Goal: Task Accomplishment & Management: Complete application form

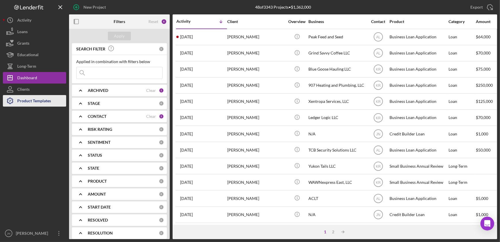
click at [36, 102] on div "Product Templates" at bounding box center [34, 101] width 34 height 13
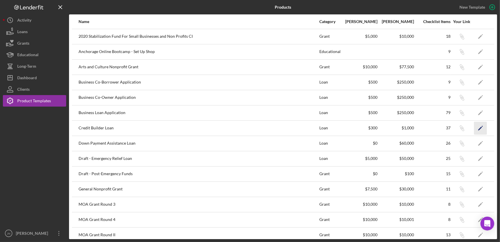
click at [478, 129] on icon "Icon/Edit" at bounding box center [480, 127] width 13 height 13
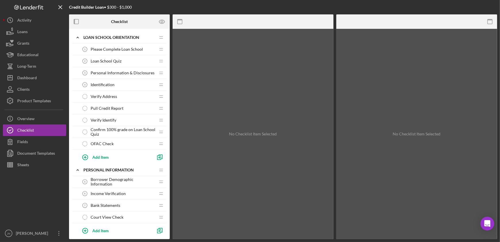
click at [118, 73] on span "Personal Information & Disclosures" at bounding box center [123, 73] width 64 height 5
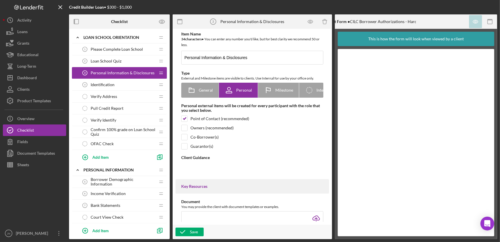
type textarea "<div><strong data-start="75" data-end="124">Please enter your personal informat…"
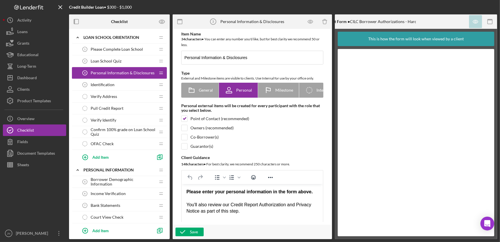
click at [135, 181] on span "Borrower Demographic Information" at bounding box center [123, 181] width 65 height 9
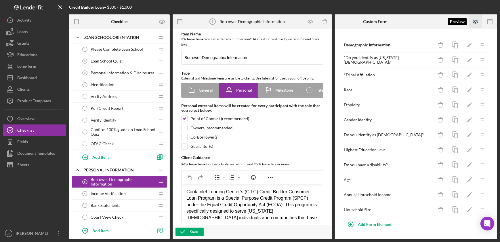
click at [477, 22] on icon "button" at bounding box center [476, 21] width 13 height 13
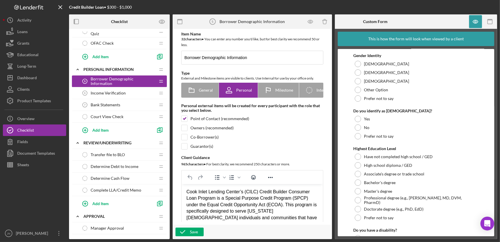
scroll to position [100, 0]
click at [123, 94] on span "Income Verification" at bounding box center [108, 93] width 35 height 5
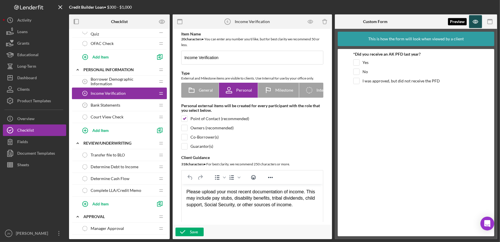
click at [477, 23] on icon "button" at bounding box center [476, 21] width 13 height 13
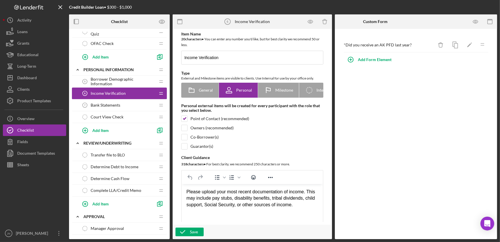
click at [124, 79] on span "Borrower Demographic Information" at bounding box center [123, 81] width 65 height 9
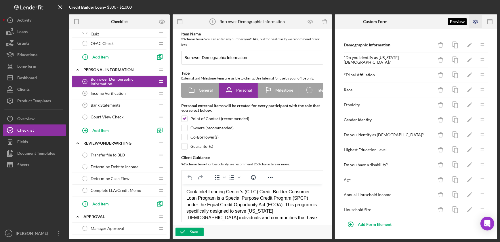
click at [475, 23] on icon "button" at bounding box center [476, 21] width 13 height 13
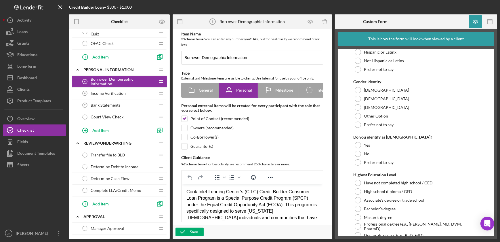
scroll to position [347, 0]
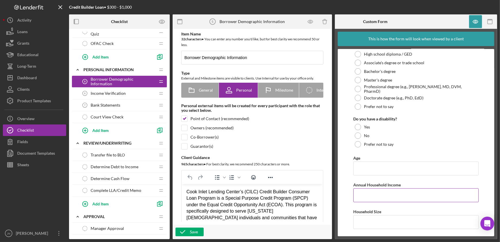
click at [370, 192] on input "Annual Household Income" at bounding box center [416, 195] width 125 height 14
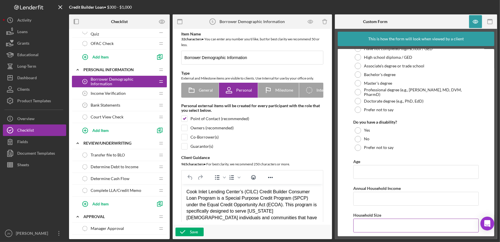
scroll to position [350, 0]
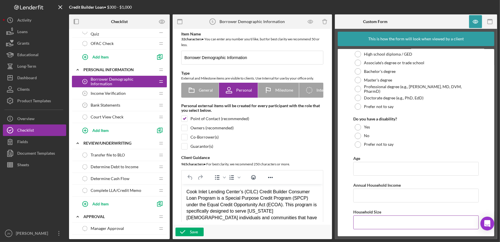
click at [369, 220] on input "Household Size" at bounding box center [416, 222] width 125 height 14
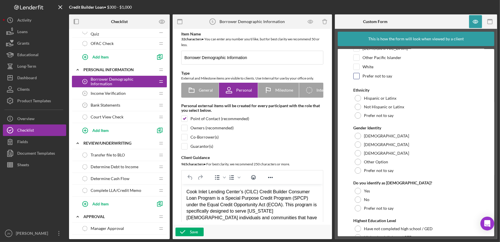
scroll to position [0, 0]
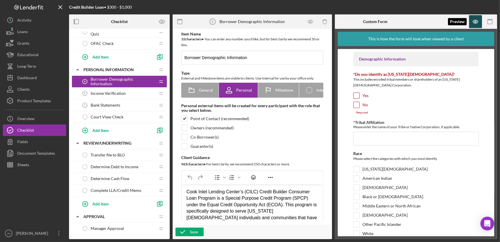
click at [478, 23] on icon "button" at bounding box center [475, 21] width 5 height 3
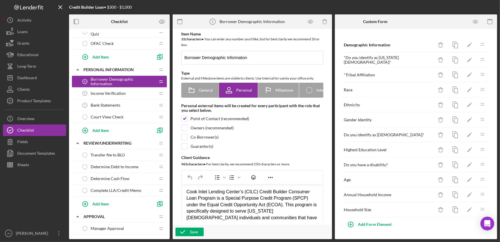
click at [375, 207] on div "Household Size" at bounding box center [389, 209] width 90 height 5
click at [474, 207] on icon "Icon/Edit" at bounding box center [470, 209] width 13 height 13
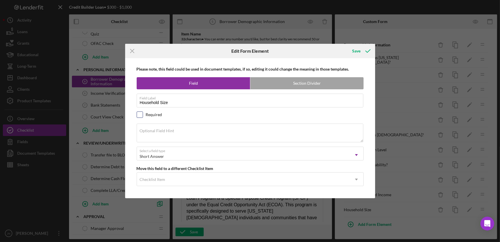
click at [141, 115] on input "checkbox" at bounding box center [140, 115] width 6 height 6
checkbox input "true"
click at [354, 52] on div "Save" at bounding box center [357, 51] width 8 height 12
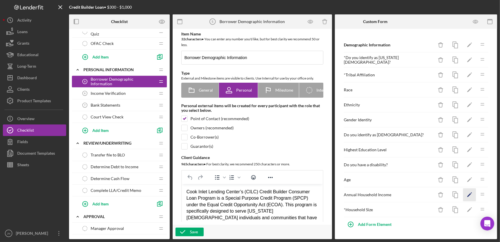
click at [472, 196] on icon "Icon/Edit" at bounding box center [470, 194] width 13 height 13
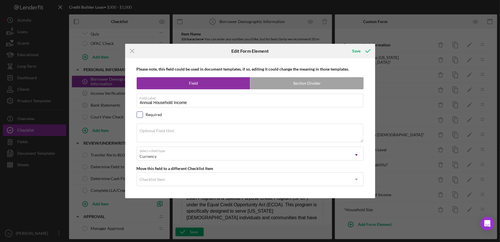
click at [140, 115] on input "checkbox" at bounding box center [140, 115] width 6 height 6
checkbox input "true"
click at [358, 51] on div "Save" at bounding box center [357, 51] width 8 height 12
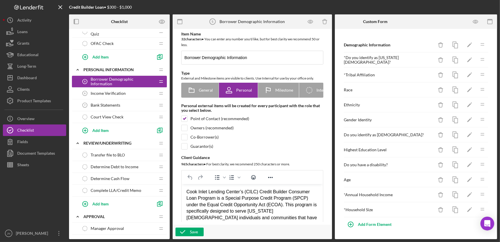
click at [118, 92] on span "Income Verification" at bounding box center [108, 93] width 35 height 5
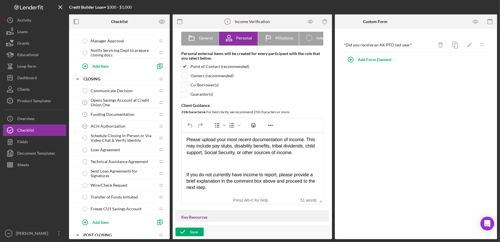
scroll to position [283, 0]
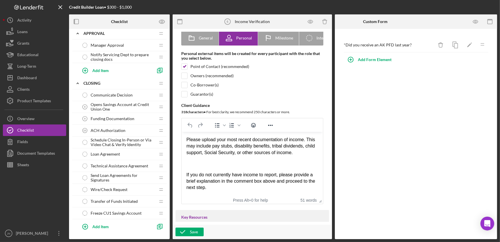
click at [131, 91] on div "Communicate Decision Communicate Decision" at bounding box center [117, 95] width 76 height 12
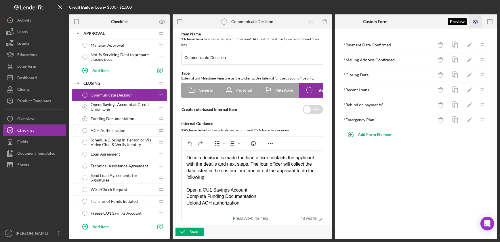
click at [478, 21] on icon "button" at bounding box center [475, 21] width 5 height 3
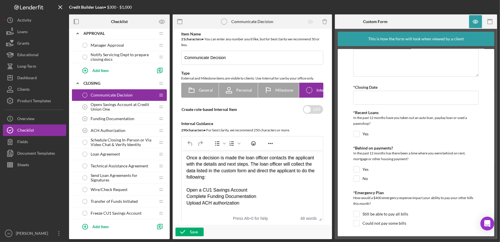
scroll to position [34, 0]
click at [478, 22] on icon "button" at bounding box center [476, 21] width 13 height 13
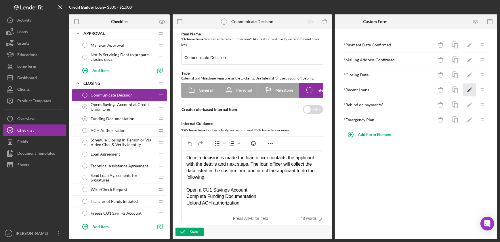
click at [472, 92] on icon "Icon/Edit" at bounding box center [470, 89] width 13 height 13
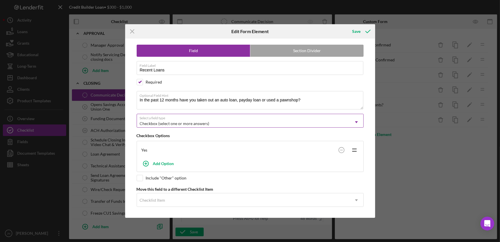
scroll to position [14, 0]
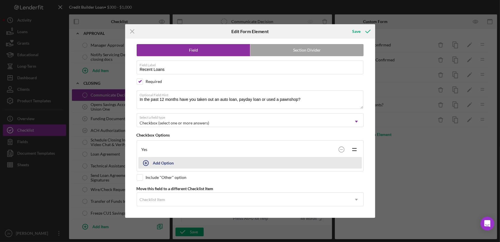
click at [145, 162] on icon "button" at bounding box center [146, 163] width 14 height 14
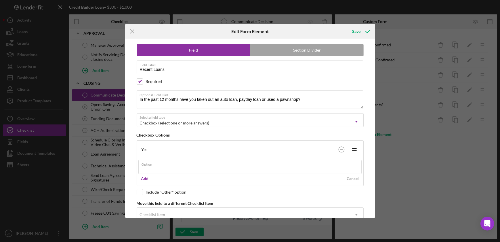
type input "o"
type input "No"
click at [337, 180] on div "Add Cancel" at bounding box center [250, 178] width 224 height 9
click at [142, 178] on div "Add" at bounding box center [144, 178] width 7 height 9
click at [354, 30] on div "Save" at bounding box center [357, 32] width 8 height 12
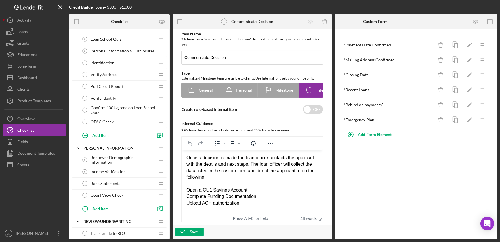
scroll to position [0, 0]
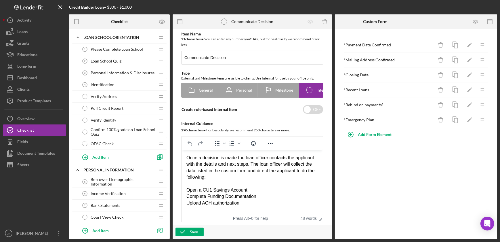
click at [109, 59] on span "Loan School Quiz" at bounding box center [106, 61] width 31 height 5
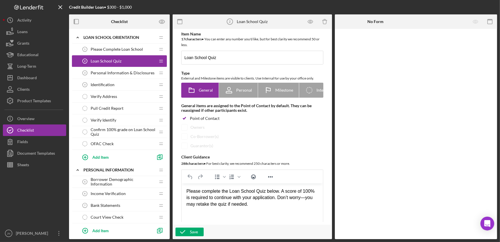
click at [113, 48] on span "Please Complete Loan School" at bounding box center [117, 49] width 52 height 5
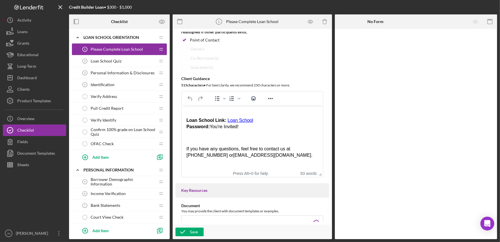
scroll to position [89, 0]
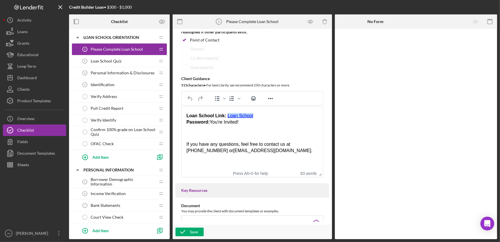
click at [239, 116] on link "Loan School" at bounding box center [240, 115] width 26 height 5
click at [241, 115] on link "Loan School" at bounding box center [240, 115] width 26 height 5
click at [270, 117] on p "Loan School Link: Loan School Password: You're Invited!" at bounding box center [252, 119] width 132 height 13
click at [311, 20] on icon "button" at bounding box center [310, 21] width 5 height 3
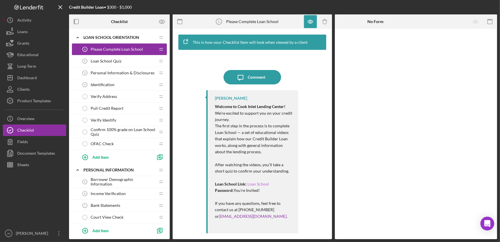
click at [259, 184] on link "Loan School" at bounding box center [259, 183] width 22 height 5
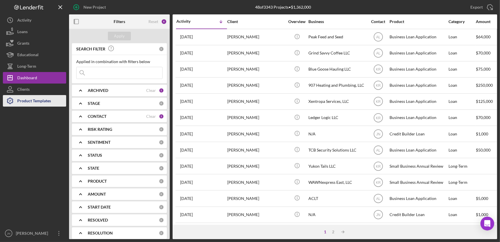
click at [14, 101] on icon "button" at bounding box center [10, 101] width 14 height 14
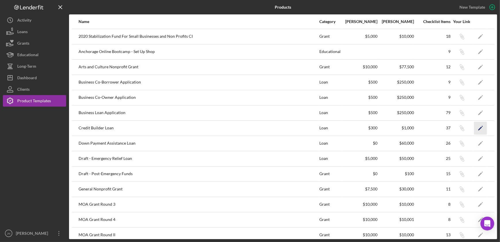
click at [479, 126] on icon "Icon/Edit" at bounding box center [480, 127] width 13 height 13
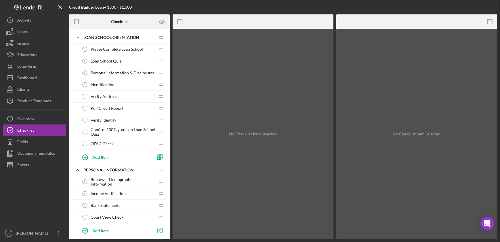
click at [101, 59] on span "Loan School Quiz" at bounding box center [106, 61] width 31 height 5
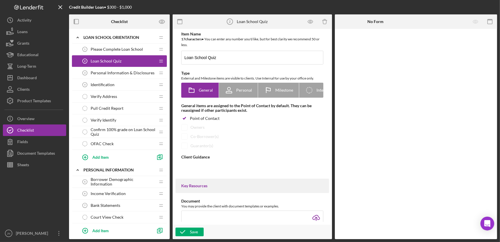
type textarea "<div> <p data-start="98" data-end="261">Please complete the Loan School Quiz be…"
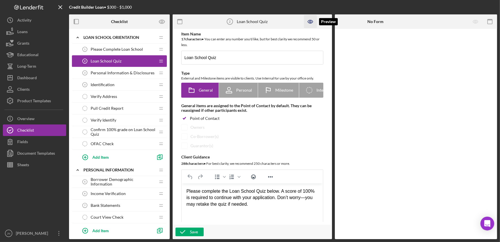
click at [309, 22] on icon "button" at bounding box center [310, 21] width 13 height 13
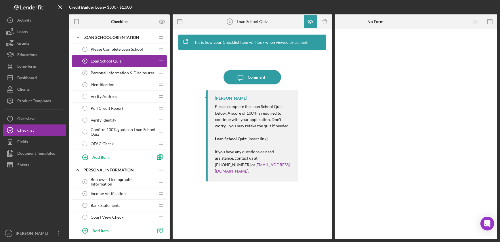
click at [122, 47] on span "Please Complete Loan School" at bounding box center [117, 49] width 52 height 5
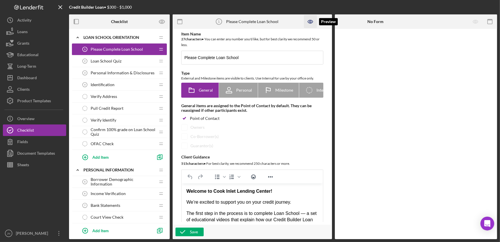
click at [313, 22] on icon "button" at bounding box center [310, 21] width 5 height 3
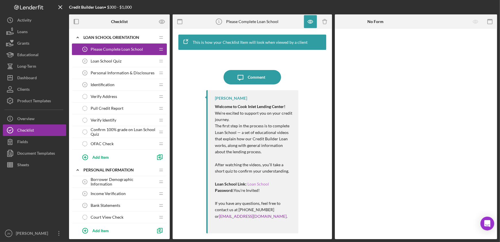
click at [258, 184] on link "Loan School" at bounding box center [259, 183] width 22 height 5
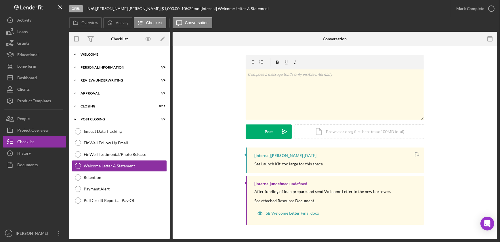
click at [113, 55] on div "Welcome!" at bounding box center [122, 54] width 82 height 3
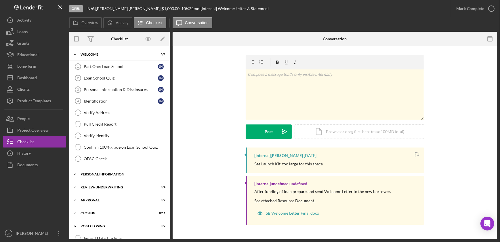
click at [101, 174] on div "Personal Information" at bounding box center [122, 173] width 82 height 3
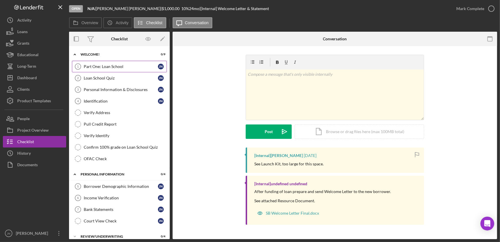
click at [98, 68] on div "Part One: Loan School" at bounding box center [121, 66] width 74 height 5
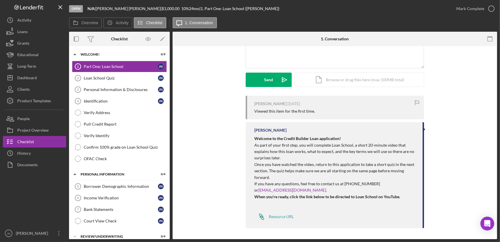
scroll to position [64, 0]
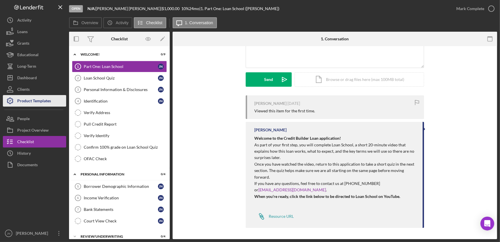
click at [48, 100] on div "Product Templates" at bounding box center [34, 101] width 34 height 13
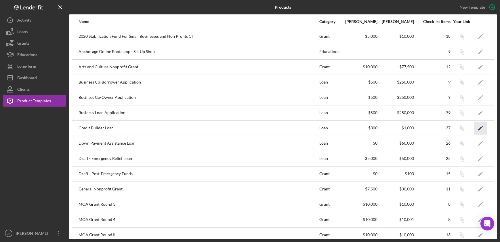
click at [478, 126] on icon "Icon/Edit" at bounding box center [480, 127] width 13 height 13
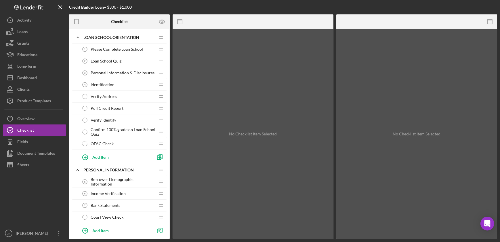
click at [117, 48] on span "Please Complete Loan School" at bounding box center [117, 49] width 52 height 5
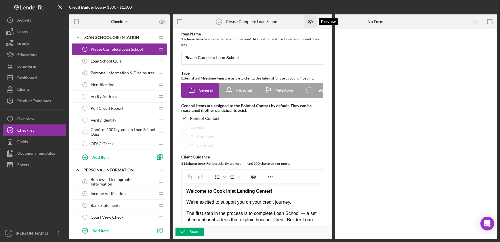
click at [314, 22] on icon "button" at bounding box center [310, 21] width 13 height 13
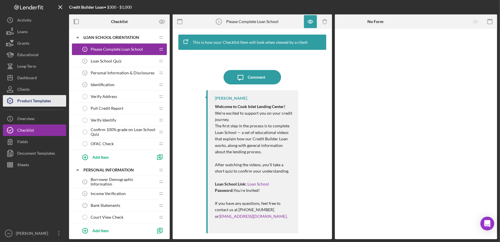
click at [41, 98] on div "Product Templates" at bounding box center [34, 101] width 34 height 13
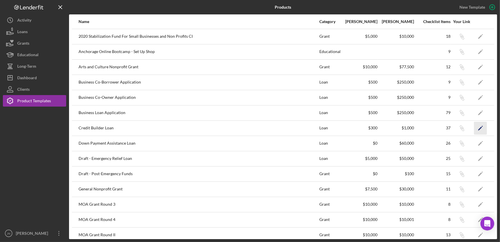
click at [478, 129] on polygon "button" at bounding box center [480, 128] width 4 height 4
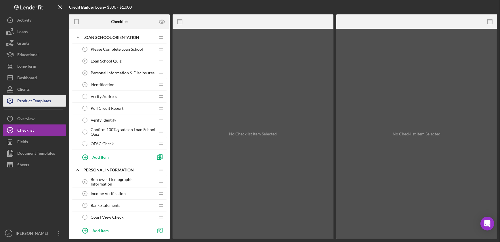
click at [47, 104] on div "Product Templates" at bounding box center [34, 101] width 34 height 13
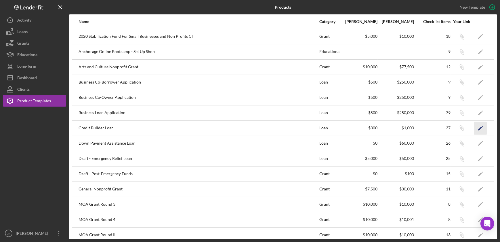
click at [474, 128] on icon "Icon/Edit" at bounding box center [480, 127] width 13 height 13
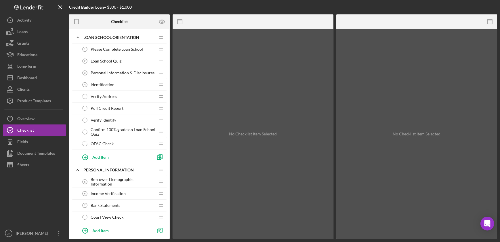
click at [110, 49] on span "Please Complete Loan School" at bounding box center [117, 49] width 52 height 5
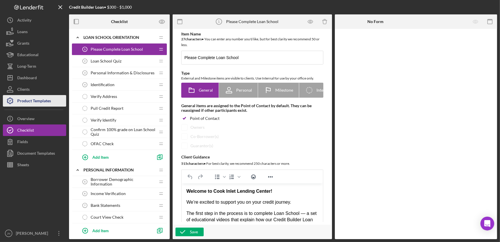
click at [37, 105] on div "Product Templates" at bounding box center [34, 101] width 34 height 13
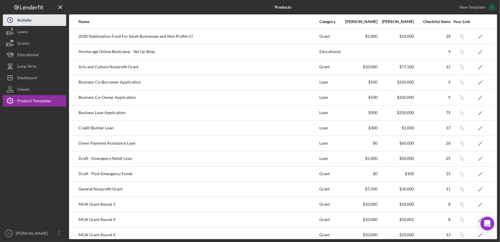
click at [26, 19] on div "Activity" at bounding box center [24, 20] width 14 height 13
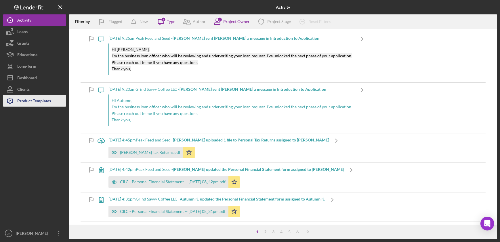
click at [31, 97] on div "Product Templates" at bounding box center [34, 101] width 34 height 13
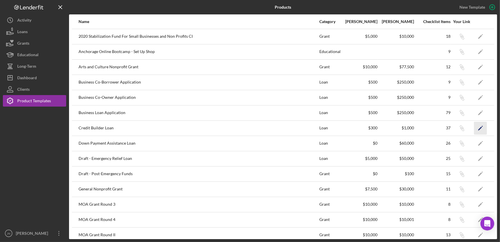
click at [476, 128] on icon "Icon/Edit" at bounding box center [480, 127] width 13 height 13
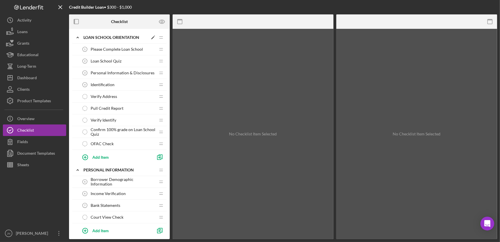
click at [77, 37] on icon "Icon/Expander" at bounding box center [78, 38] width 12 height 12
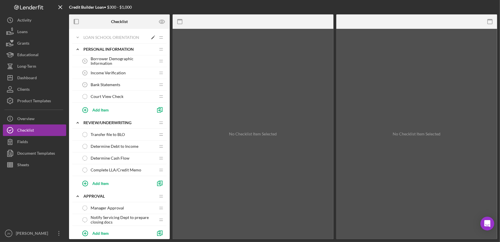
click at [79, 39] on icon "Icon/Expander" at bounding box center [78, 38] width 12 height 12
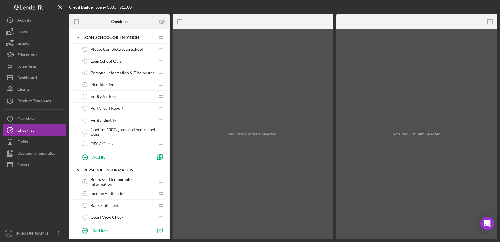
click at [117, 44] on div "Please Complete Loan School 1 Please Complete Loan School" at bounding box center [117, 49] width 76 height 12
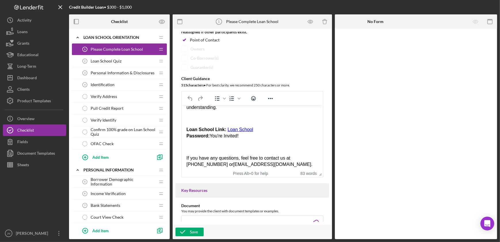
scroll to position [71, 0]
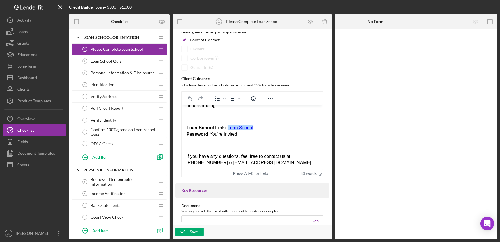
drag, startPoint x: 257, startPoint y: 134, endPoint x: 225, endPoint y: 135, distance: 31.4
click at [225, 135] on p "Loan School Link: Loan School﻿ Password: You're Invited!" at bounding box center [252, 131] width 132 height 13
paste body "Rich Text Area. Press ALT-0 for help."
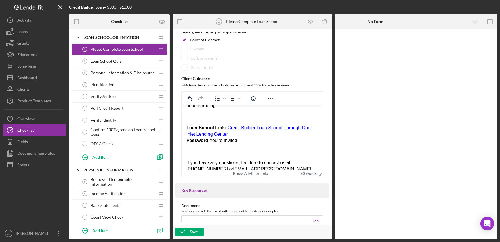
drag, startPoint x: 248, startPoint y: 144, endPoint x: 185, endPoint y: 145, distance: 63.1
click at [184, 145] on html "Welcome to Cook Inlet Lending Center! We’re excited to support you on your cred…" at bounding box center [252, 111] width 141 height 154
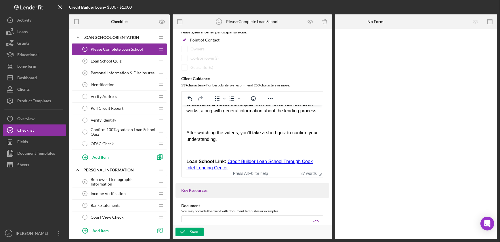
scroll to position [37, 0]
click at [193, 231] on div "Save" at bounding box center [194, 231] width 8 height 9
click at [309, 21] on icon "button" at bounding box center [310, 21] width 13 height 13
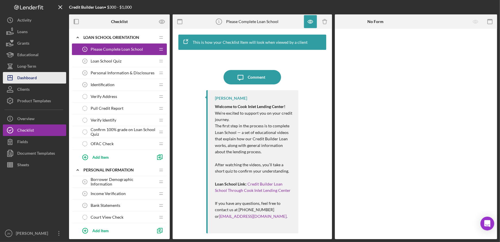
click at [30, 77] on div "Dashboard" at bounding box center [27, 78] width 20 height 13
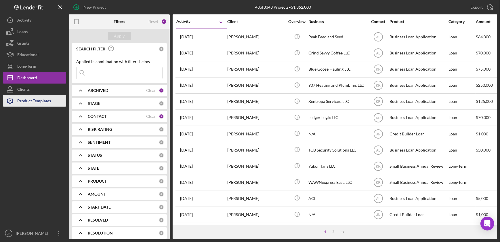
click at [33, 104] on div "Product Templates" at bounding box center [34, 101] width 34 height 13
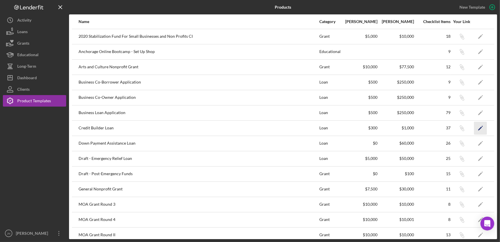
click at [480, 126] on icon "Icon/Edit" at bounding box center [480, 127] width 13 height 13
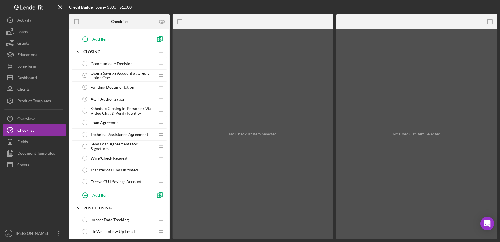
scroll to position [283, 0]
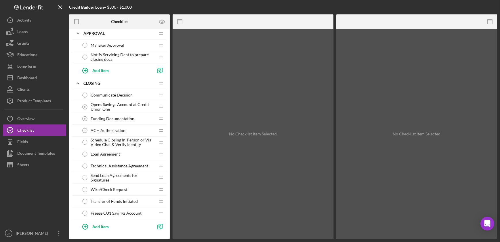
click at [119, 94] on span "Communicate Decision" at bounding box center [112, 95] width 42 height 5
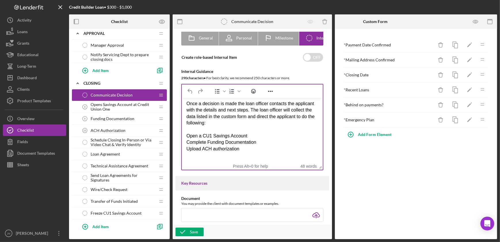
scroll to position [3, 0]
click at [186, 135] on div "Open a CU1 Savings Account" at bounding box center [252, 135] width 132 height 6
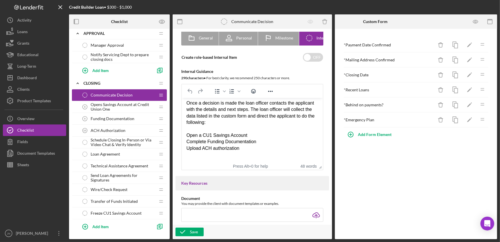
click at [186, 142] on div "Complete Funding Documentation" at bounding box center [252, 141] width 132 height 6
click at [250, 136] on div "Open a CU1 Savings Account" at bounding box center [252, 135] width 132 height 6
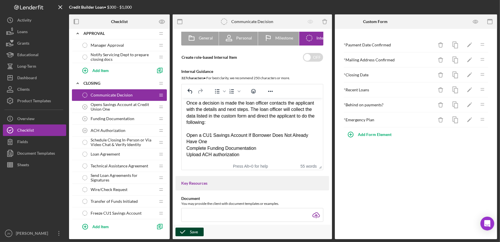
click at [197, 233] on div "Save" at bounding box center [194, 231] width 8 height 9
click at [475, 22] on icon "button" at bounding box center [476, 21] width 13 height 13
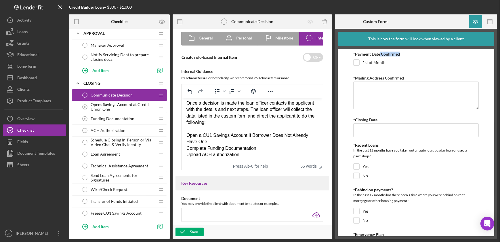
drag, startPoint x: 381, startPoint y: 53, endPoint x: 410, endPoint y: 56, distance: 28.9
click at [410, 56] on div "*Payment Date Confirmed" at bounding box center [416, 54] width 125 height 5
click at [407, 57] on div "*Payment Date Confirmed 1st of Month" at bounding box center [416, 60] width 125 height 17
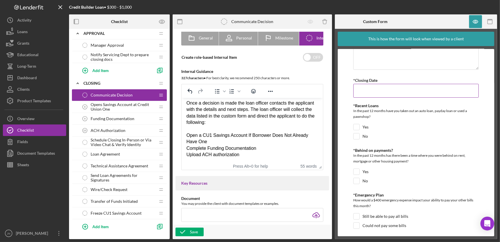
scroll to position [43, 0]
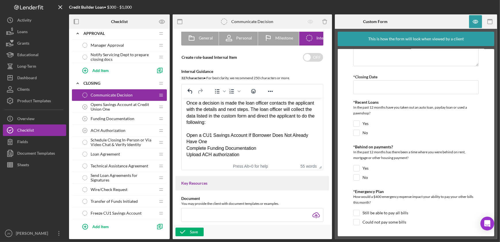
click at [94, 106] on span "Opens Savings Account at Credit Union One" at bounding box center [123, 106] width 65 height 9
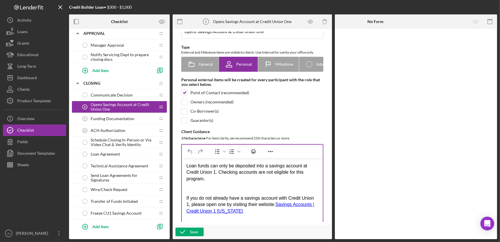
scroll to position [22, 0]
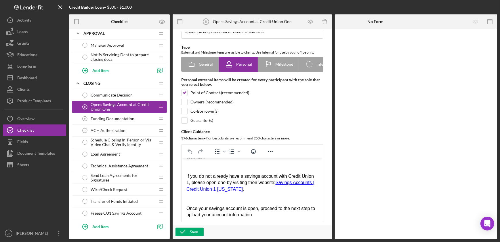
click at [104, 93] on span "Communicate Decision" at bounding box center [112, 95] width 42 height 5
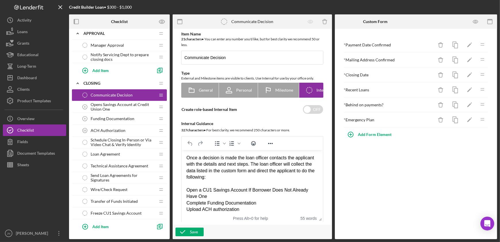
click at [121, 108] on span "Opens Savings Account at Credit Union One" at bounding box center [123, 106] width 65 height 9
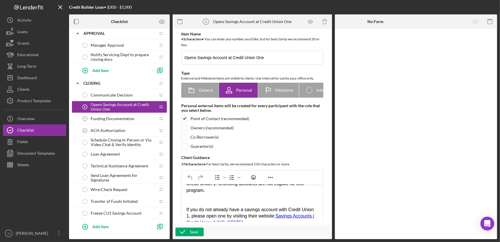
scroll to position [22, 0]
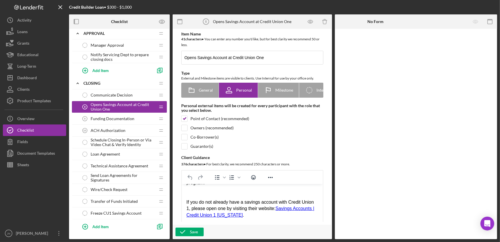
drag, startPoint x: 187, startPoint y: 200, endPoint x: 288, endPoint y: 214, distance: 102.0
click at [288, 214] on div "If you do not already have a savings account with Credit Union 1, please open o…" at bounding box center [252, 208] width 132 height 19
click at [275, 191] on div "Rich Text Area. Press ALT-0 for help." at bounding box center [252, 189] width 132 height 6
click at [123, 119] on span "Funding Documentation" at bounding box center [113, 118] width 44 height 5
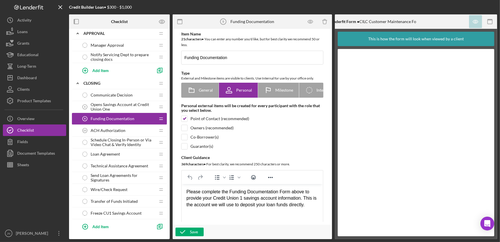
click at [102, 129] on span "ACH Authorization" at bounding box center [108, 130] width 35 height 5
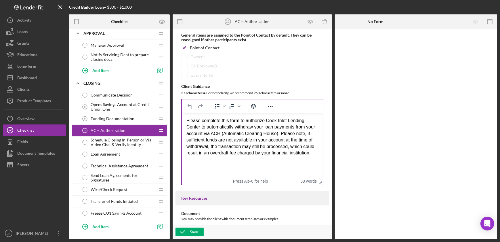
scroll to position [78, 0]
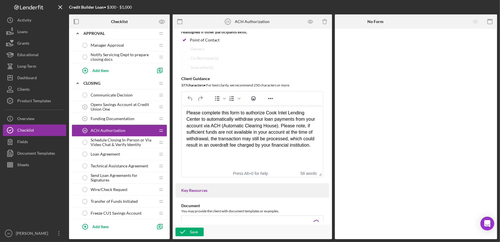
click at [127, 142] on span "Schedule Closing In-Person or Via Video Chat & Verify Identity" at bounding box center [123, 142] width 65 height 9
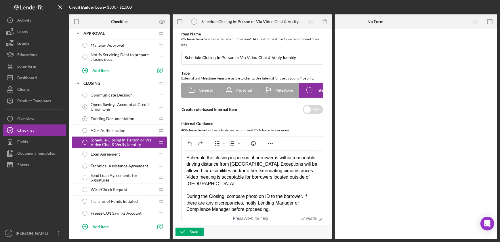
scroll to position [3, 0]
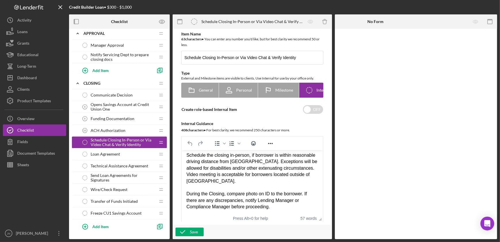
click at [104, 153] on span "Loan Agreement" at bounding box center [105, 154] width 29 height 5
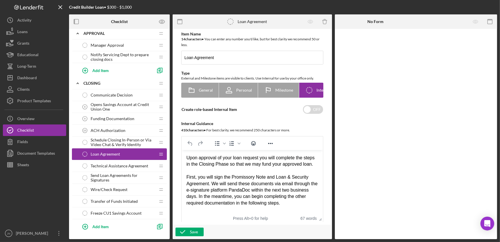
scroll to position [3, 0]
click at [135, 165] on span "Technical Assistance Agreement" at bounding box center [120, 166] width 58 height 5
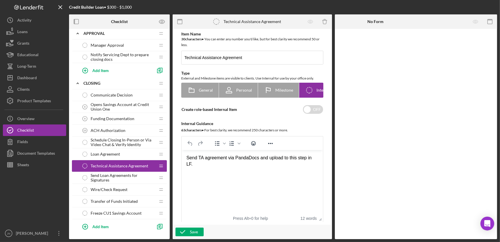
drag, startPoint x: 186, startPoint y: 158, endPoint x: 215, endPoint y: 167, distance: 30.6
click at [215, 167] on div "Send TA agreement via PandaDocs and upload to this step in LF." at bounding box center [252, 161] width 132 height 13
click at [228, 158] on div "Review TA Agreement (exhibit of the Loan Agreement) with client" at bounding box center [252, 161] width 132 height 13
drag, startPoint x: 231, startPoint y: 158, endPoint x: 209, endPoint y: 159, distance: 21.9
click at [209, 159] on div "Review TA Agreement (exhibit of the Loan Agreement) with client" at bounding box center [252, 161] width 132 height 13
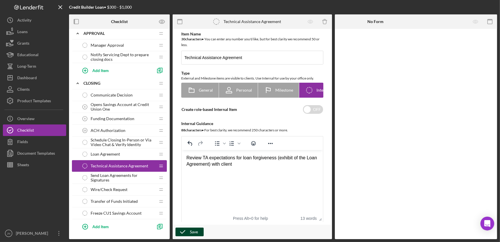
click at [190, 233] on div "Save" at bounding box center [194, 231] width 8 height 9
click at [243, 163] on div "Review TA expectations for loan forgiveness (exhibit of the Loan Agreement) wit…" at bounding box center [252, 161] width 132 height 13
drag, startPoint x: 276, startPoint y: 157, endPoint x: 210, endPoint y: 168, distance: 66.2
click at [210, 168] on html "Review TA expectations for loan forgiveness (exhibit of the Loan Agreement) wit…" at bounding box center [252, 161] width 141 height 22
click at [265, 167] on div "Review TA expectations for loan forgiveness with client (exhibit of the Loan Ag…" at bounding box center [252, 161] width 132 height 13
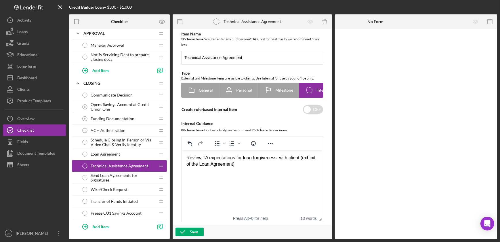
click at [202, 156] on div "Review TA expectations for loan forgiveness with client (exhibit of the Loan Ag…" at bounding box center [252, 161] width 132 height 13
click at [202, 158] on div "Review Creditable Session Criteria TA expectations for loan forgiveness with cl…" at bounding box center [252, 161] width 132 height 13
drag, startPoint x: 261, startPoint y: 159, endPoint x: 269, endPoint y: 157, distance: 7.3
click at [269, 157] on div "Review TA Creditable Session Criteria TA expectations for loan forgiveness with…" at bounding box center [252, 161] width 132 height 13
click at [193, 227] on div "Save" at bounding box center [252, 232] width 159 height 14
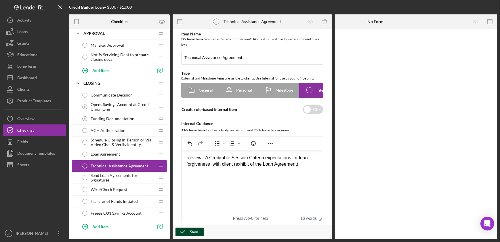
click at [195, 230] on div "Save" at bounding box center [194, 231] width 8 height 9
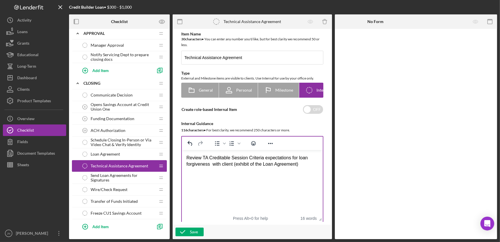
click at [301, 164] on div "Review TA Creditable Session Criteria expectations for loan forgiveness with cl…" at bounding box center [252, 161] width 132 height 13
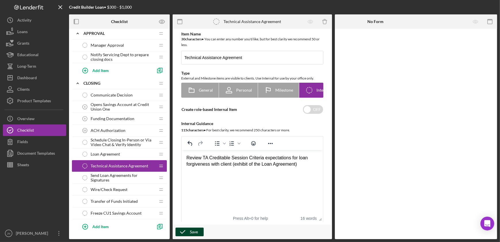
click at [193, 234] on div "Save" at bounding box center [194, 231] width 8 height 9
click at [109, 173] on span "Send Loan Agreements for Signatures" at bounding box center [123, 177] width 65 height 9
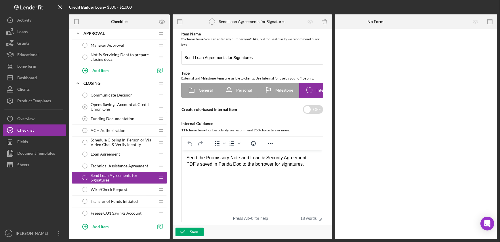
click at [113, 191] on div "Wire/Check Request Wire/Check Request" at bounding box center [117, 190] width 76 height 12
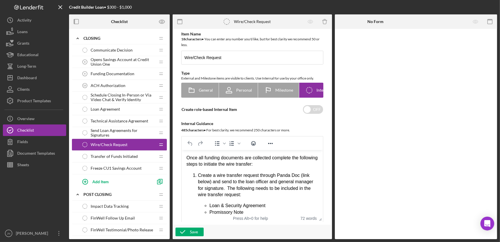
scroll to position [336, 0]
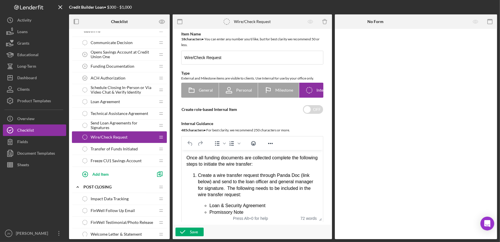
click at [128, 149] on span "Transfer of Funds Initiated" at bounding box center [114, 149] width 47 height 5
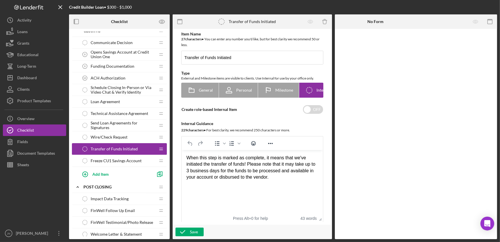
click at [106, 160] on span "Freeze CU1 Savings Account" at bounding box center [116, 160] width 51 height 5
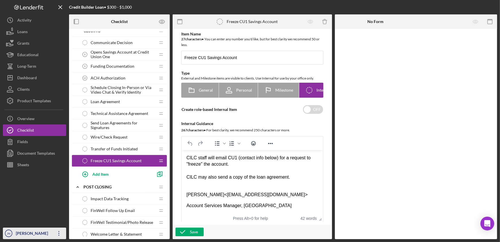
click at [62, 233] on icon "Icon/Overflow" at bounding box center [59, 233] width 14 height 14
click at [384, 204] on div at bounding box center [416, 134] width 162 height 210
click at [29, 6] on icon "Logo-Reversed Created with Sketch." at bounding box center [29, 7] width 52 height 5
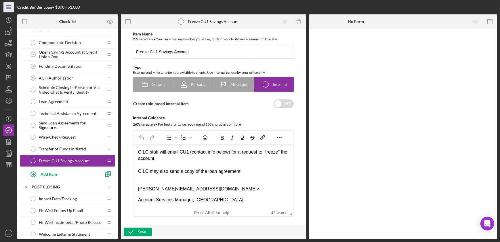
click at [8, 6] on icon "Icon/Menu" at bounding box center [8, 7] width 13 height 13
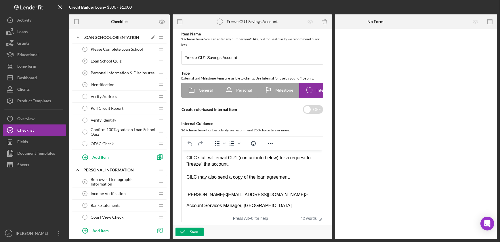
click at [153, 38] on icon "Icon/Edit" at bounding box center [153, 37] width 10 height 10
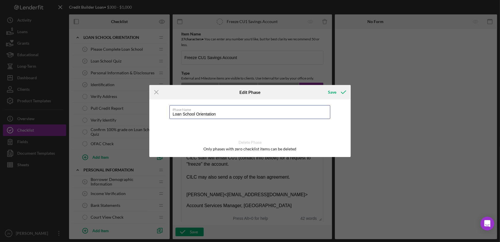
drag, startPoint x: 226, startPoint y: 114, endPoint x: 124, endPoint y: 126, distance: 103.1
click at [124, 126] on div "Icon/Menu Close Edit Phase Save Phase Name Loan School Orientation Delete Phase…" at bounding box center [250, 121] width 500 height 242
type input "w"
type input "Welcome!"
click at [334, 92] on div "Save" at bounding box center [332, 92] width 8 height 12
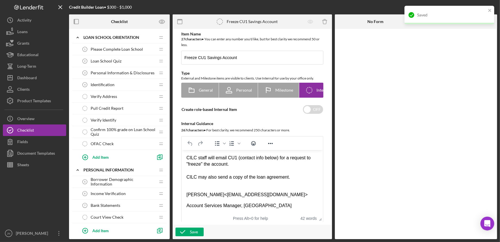
click at [116, 51] on span "Please Complete Loan School" at bounding box center [117, 49] width 52 height 5
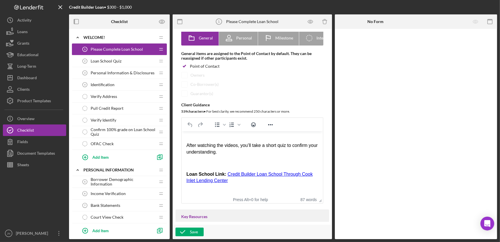
scroll to position [52, 0]
drag, startPoint x: 232, startPoint y: 187, endPoint x: 225, endPoint y: 180, distance: 9.8
click at [225, 180] on p "Loan School Link: Credit Builder Loan School Through Cook Inlet Lending Center﻿" at bounding box center [252, 176] width 132 height 13
paste body "Rich Text Area. Press ALT-0 for help."
drag, startPoint x: 254, startPoint y: 190, endPoint x: 392, endPoint y: 353, distance: 213.7
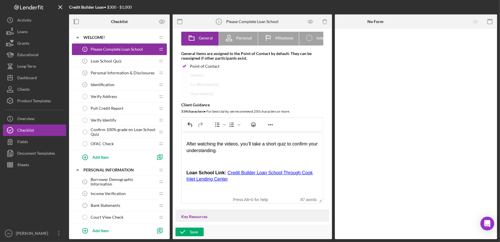
click at [254, 190] on div "Welcome to Cook Inlet Lending Center! We’re excited to support you on your cred…" at bounding box center [252, 153] width 132 height 138
click at [190, 229] on div "Save" at bounding box center [194, 231] width 8 height 9
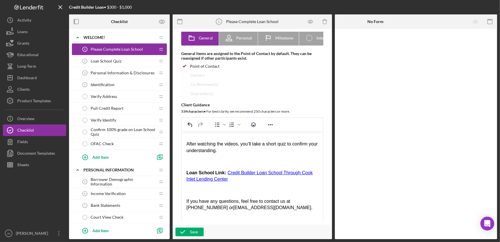
drag, startPoint x: 319, startPoint y: 203, endPoint x: 321, endPoint y: 223, distance: 20.3
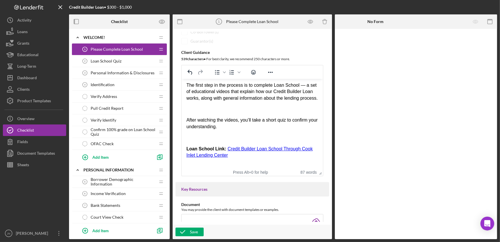
scroll to position [0, 0]
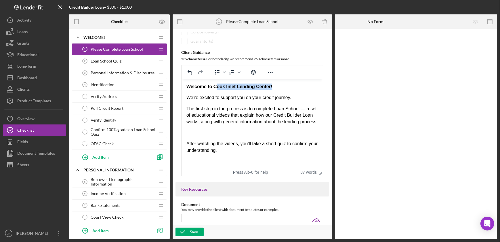
drag, startPoint x: 277, startPoint y: 87, endPoint x: 215, endPoint y: 84, distance: 61.9
click at [215, 84] on p "Welcome to Cook Inlet Lending Center!" at bounding box center [252, 86] width 132 height 6
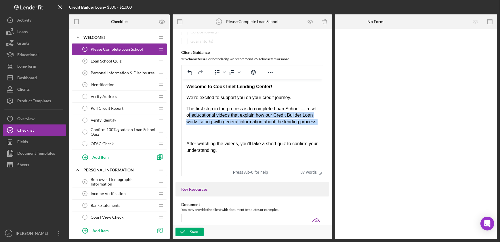
drag, startPoint x: 221, startPoint y: 131, endPoint x: 196, endPoint y: 117, distance: 28.5
click at [196, 117] on p "The first step in the process is to complete Loan School — a set of educational…" at bounding box center [252, 115] width 132 height 19
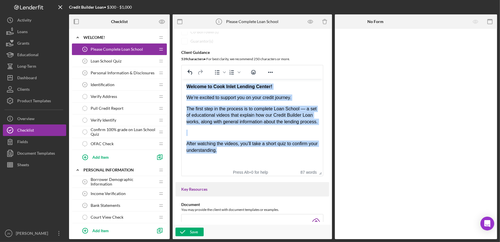
drag, startPoint x: 233, startPoint y: 158, endPoint x: 362, endPoint y: 166, distance: 128.6
click at [182, 86] on html "Welcome to Cook Inlet Lending Center! We’re excited to support you on your cred…" at bounding box center [252, 152] width 141 height 147
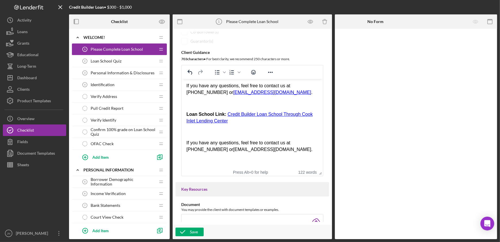
scroll to position [72, 0]
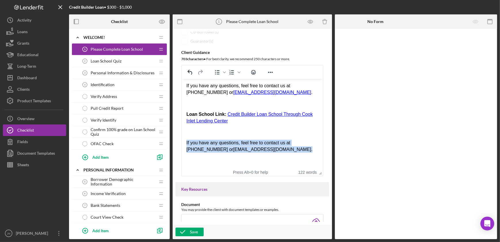
drag, startPoint x: 266, startPoint y: 150, endPoint x: 184, endPoint y: 137, distance: 83.1
click at [184, 137] on html "Welcome to the Credit Builder Loan application! As part of your first step, you…" at bounding box center [252, 91] width 141 height 156
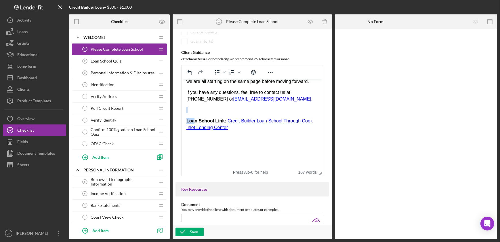
click at [195, 113] on body "Welcome to the Credit Builder Loan application! As part of your first step, you…" at bounding box center [252, 94] width 132 height 140
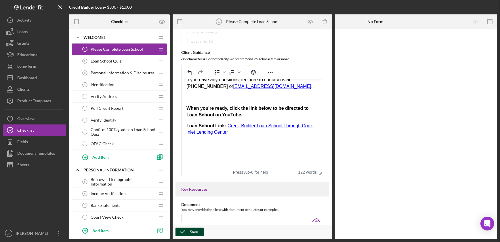
click at [190, 231] on div "Save" at bounding box center [194, 231] width 8 height 9
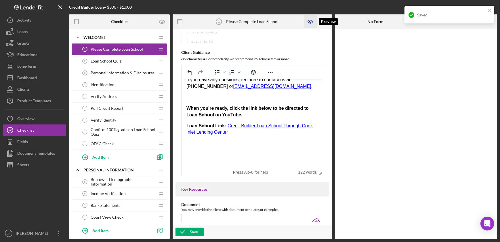
click at [309, 20] on icon "button" at bounding box center [310, 21] width 13 height 13
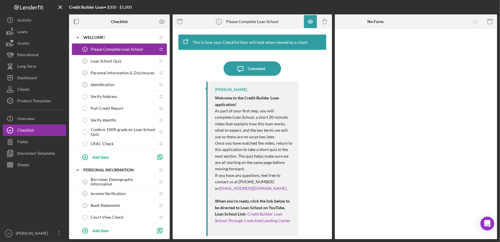
scroll to position [23, 0]
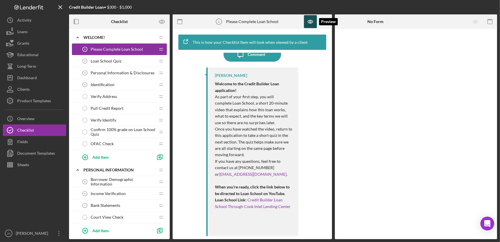
click at [309, 17] on icon "button" at bounding box center [310, 21] width 13 height 13
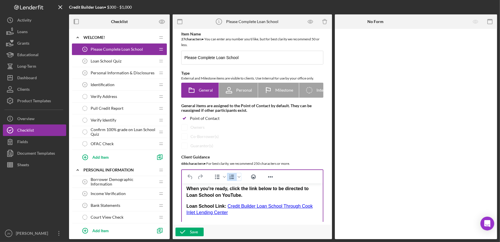
scroll to position [108, 0]
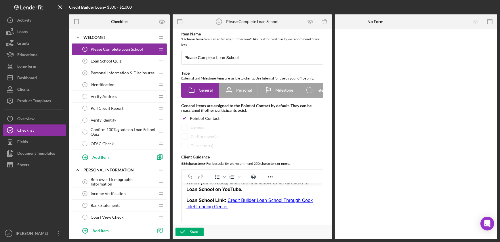
click at [187, 198] on strong "Loan School Link:" at bounding box center [206, 200] width 40 height 5
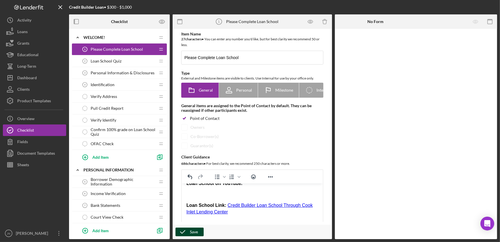
click at [190, 232] on div "Save" at bounding box center [194, 231] width 8 height 9
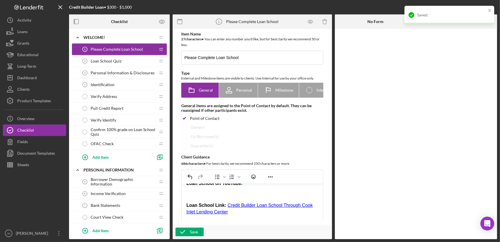
click at [109, 60] on span "Loan School Quiz" at bounding box center [106, 61] width 31 height 5
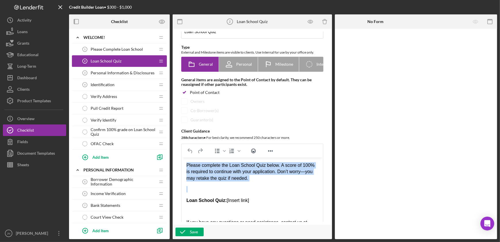
drag, startPoint x: 267, startPoint y: 168, endPoint x: 178, endPoint y: 152, distance: 90.5
click at [182, 157] on html "Please complete the Loan School Quiz below. A score of 100% is required to cont…" at bounding box center [252, 196] width 141 height 79
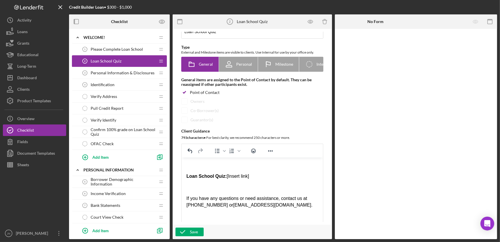
scroll to position [31, 0]
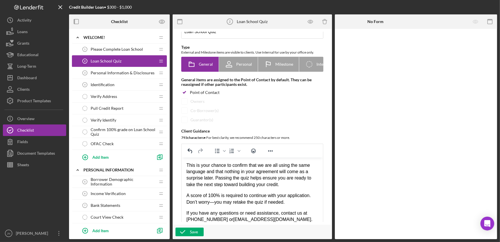
click at [287, 185] on p "This is your chance to confirm that we are all using the same language and that…" at bounding box center [252, 175] width 132 height 26
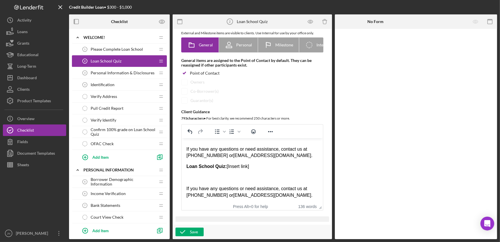
scroll to position [54, 0]
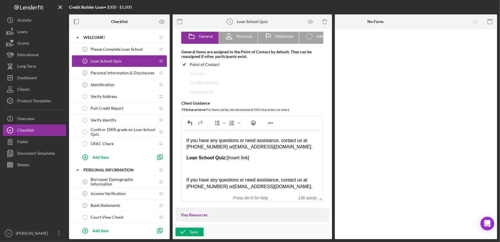
drag, startPoint x: 276, startPoint y: 188, endPoint x: 183, endPoint y: 181, distance: 93.3
click at [183, 181] on html "The quiz is here to make sure you feel confident and informed before you move f…" at bounding box center [252, 113] width 141 height 162
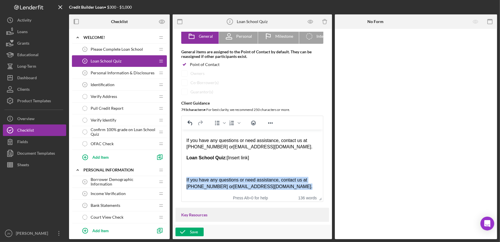
drag, startPoint x: 187, startPoint y: 178, endPoint x: 300, endPoint y: 189, distance: 113.7
click at [300, 189] on html "The quiz is here to make sure you feel confident and informed before you move f…" at bounding box center [252, 113] width 141 height 162
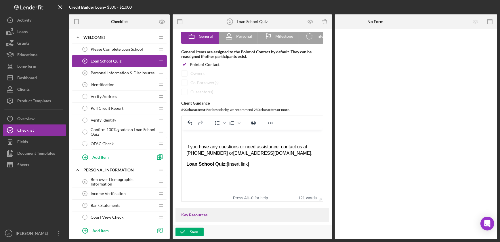
drag, startPoint x: 252, startPoint y: 164, endPoint x: 225, endPoint y: 166, distance: 27.7
click at [225, 166] on p "Loan School Quiz: [Insert link]" at bounding box center [252, 164] width 132 height 6
drag, startPoint x: 223, startPoint y: 185, endPoint x: 182, endPoint y: 169, distance: 44.0
click at [182, 169] on html "The quiz is here to make sure you feel confident and informed before you move f…" at bounding box center [252, 117] width 141 height 156
click at [194, 230] on div "Save" at bounding box center [194, 231] width 8 height 9
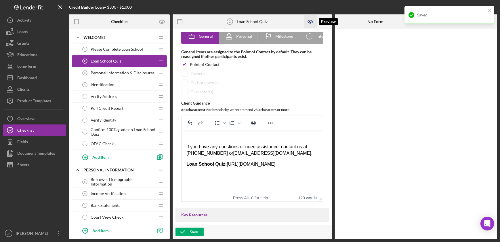
click at [309, 19] on icon "button" at bounding box center [310, 21] width 13 height 13
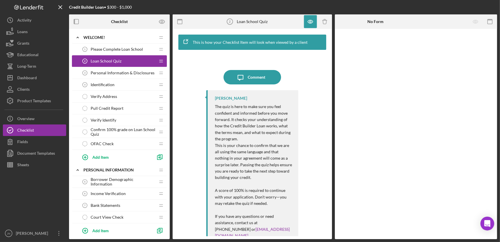
click at [265, 239] on p "Loan School Quiz: https://forms.office.com/pages/responsepage.aspx?id=JYFe9f5cp…" at bounding box center [254, 242] width 78 height 6
click at [310, 21] on icon "button" at bounding box center [311, 22] width 2 height 2
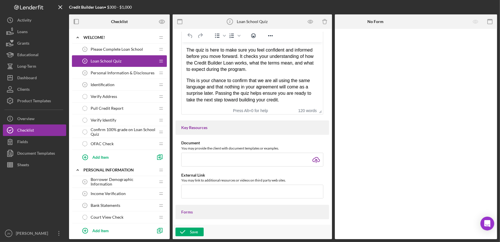
scroll to position [131, 0]
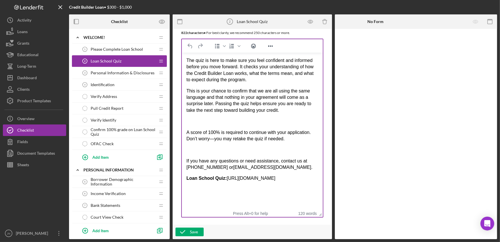
drag, startPoint x: 321, startPoint y: 122, endPoint x: 311, endPoint y: 214, distance: 92.9
click at [187, 176] on strong "Loan School Quiz:" at bounding box center [206, 178] width 40 height 5
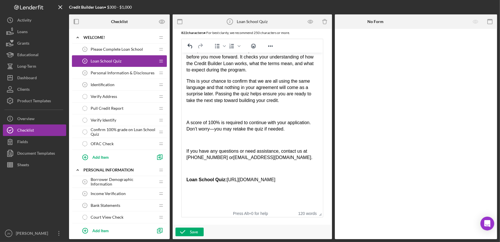
drag, startPoint x: 224, startPoint y: 191, endPoint x: 199, endPoint y: 172, distance: 32.0
click at [199, 176] on p "Loan School Quiz: https://forms.office.com/pages/responsepage.aspx?id=JYFe9f5cp…" at bounding box center [252, 179] width 132 height 6
paste body "Rich Text Area. Press ALT-0 for help."
click at [249, 176] on p "Loan School Quiz: https://forms.office.com/pages/responsepage.aspx?id=JYFe9f5cp…" at bounding box center [252, 179] width 132 height 6
click at [186, 171] on html "The quiz is here to make sure you feel confident and informed before you move f…" at bounding box center [252, 126] width 141 height 167
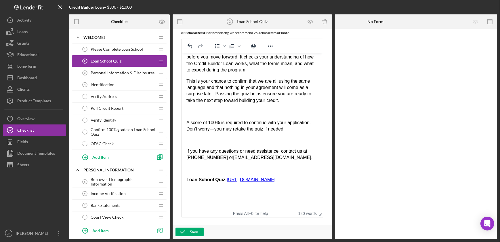
click at [187, 177] on strong "Loan School Quiz:" at bounding box center [206, 179] width 40 height 5
click at [198, 177] on strong "Loan School Quiz:" at bounding box center [206, 179] width 40 height 5
drag, startPoint x: 225, startPoint y: 181, endPoint x: 186, endPoint y: 153, distance: 48.2
click at [186, 176] on p "Loan School Quiz: https://forms.office.com/pages/responsepage.aspx?id=JYFe9f5cp…" at bounding box center [252, 179] width 132 height 6
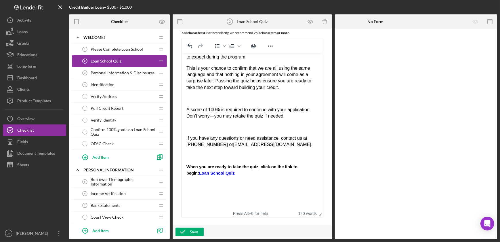
scroll to position [0, 0]
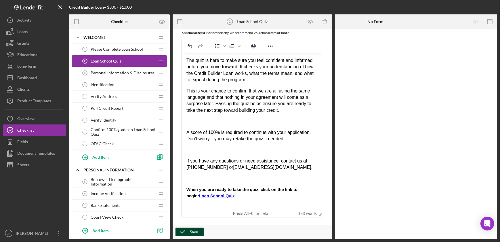
click at [189, 233] on icon "button" at bounding box center [183, 232] width 14 height 14
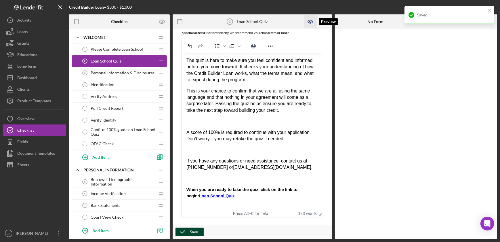
click at [312, 22] on icon "button" at bounding box center [310, 21] width 13 height 13
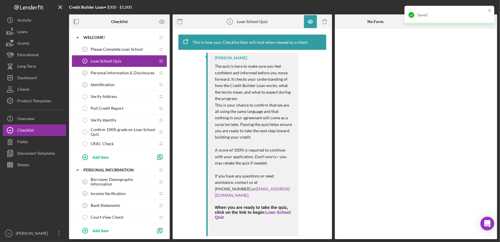
scroll to position [42, 0]
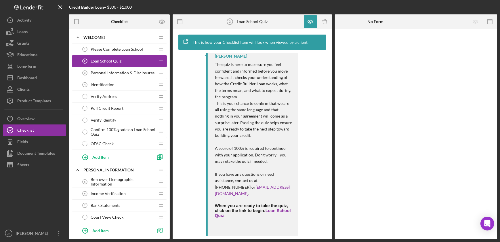
click at [132, 73] on span "Personal Information & Disclosures" at bounding box center [123, 73] width 64 height 5
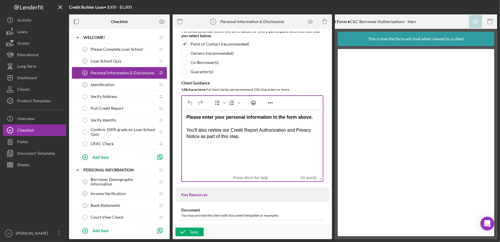
scroll to position [78, 0]
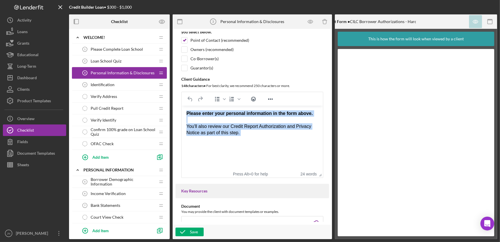
drag, startPoint x: 248, startPoint y: 135, endPoint x: 362, endPoint y: 215, distance: 138.9
click at [182, 108] on html "Please enter your personal information in the form above. You'll also review ou…" at bounding box center [252, 129] width 141 height 46
paste body "Rich Text Area. Press ALT-0 for help."
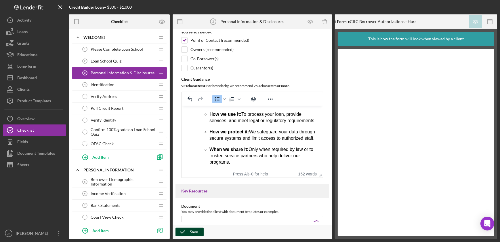
click at [197, 233] on div "Save" at bounding box center [194, 231] width 8 height 9
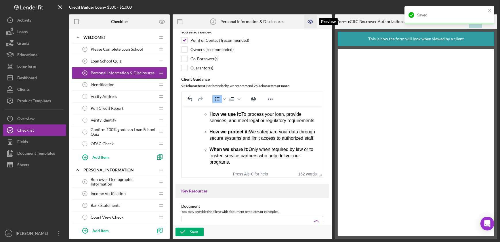
click at [312, 21] on icon "button" at bounding box center [310, 21] width 13 height 13
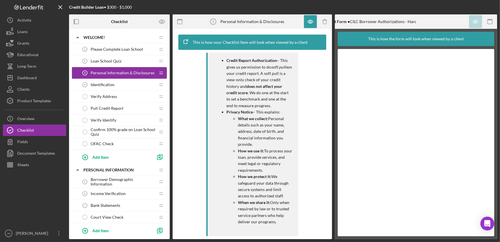
scroll to position [95, 0]
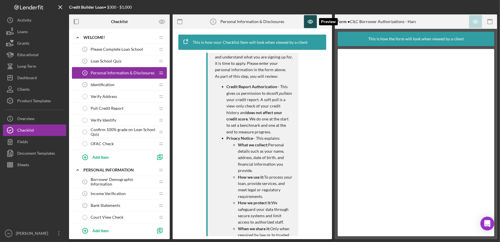
click at [313, 20] on icon "button" at bounding box center [310, 21] width 13 height 13
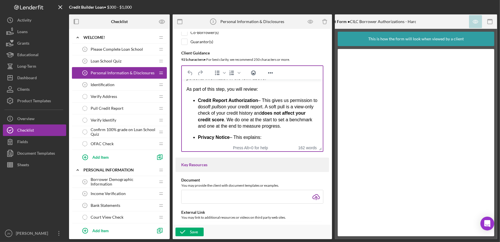
scroll to position [52, 0]
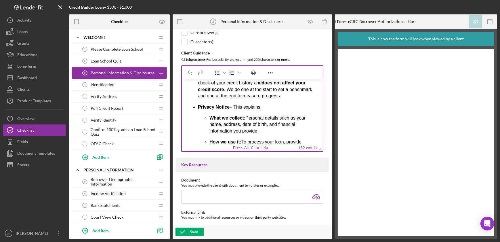
click at [310, 96] on p "Credit Report Authorization – This gives us permission to do soft pulls on your…" at bounding box center [258, 83] width 120 height 32
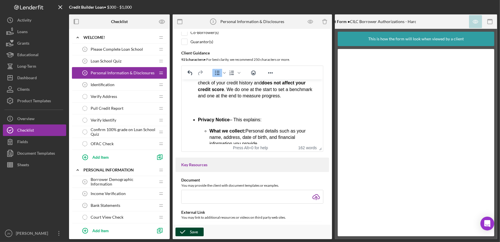
click at [194, 234] on div "Save" at bounding box center [194, 231] width 8 height 9
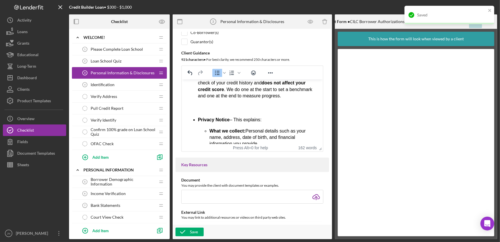
click at [105, 84] on span "Identification" at bounding box center [103, 84] width 24 height 5
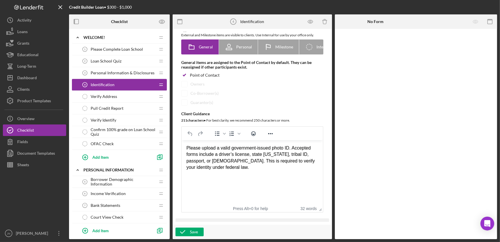
scroll to position [52, 0]
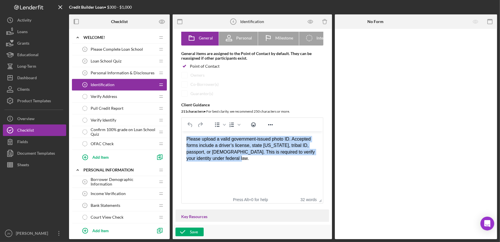
drag, startPoint x: 244, startPoint y: 160, endPoint x: 183, endPoint y: 140, distance: 63.5
click at [183, 140] on html "Please upload a valid government-issued photo ID. Accepted forms include a driv…" at bounding box center [252, 154] width 141 height 46
paste body "Rich Text Area. Press ALT-0 for help."
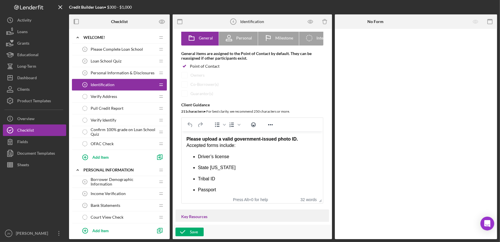
scroll to position [54, 0]
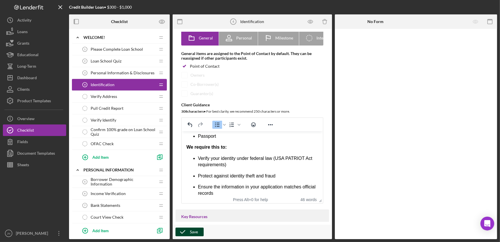
click at [193, 232] on div "Save" at bounding box center [194, 231] width 8 height 9
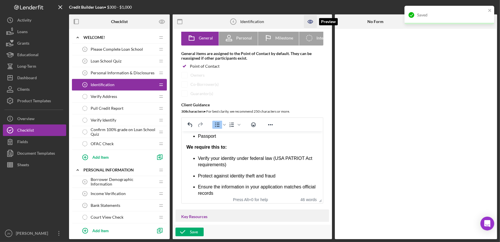
click at [308, 22] on icon "button" at bounding box center [310, 21] width 13 height 13
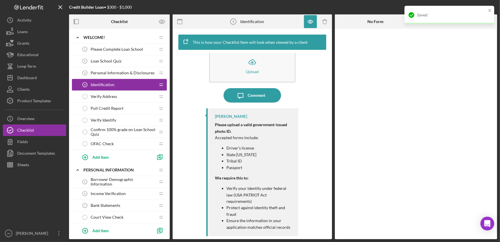
scroll to position [26, 0]
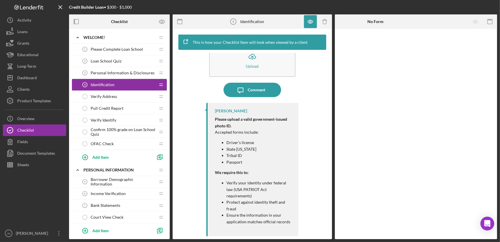
click at [134, 97] on div "Verify Address Verify Address" at bounding box center [117, 97] width 76 height 12
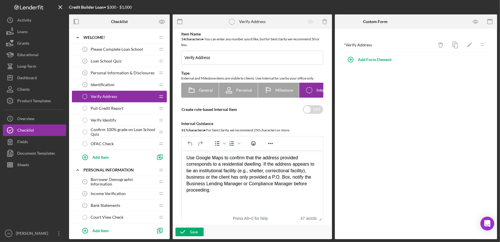
click at [106, 181] on span "Borrower Demographic Information" at bounding box center [123, 181] width 65 height 9
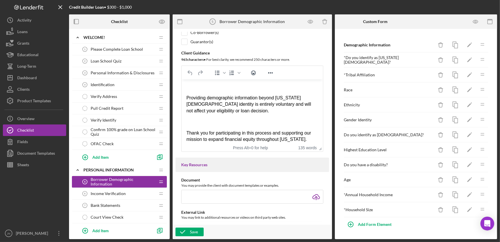
scroll to position [134, 0]
click at [130, 189] on div "Income Verification 6 Income Verification" at bounding box center [117, 194] width 76 height 12
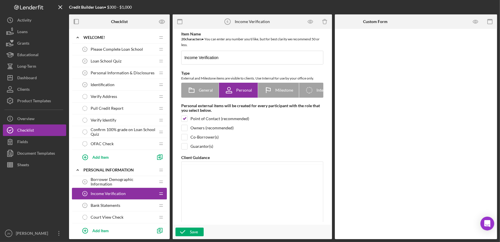
click at [133, 194] on div "Income Verification 6 Income Verification" at bounding box center [117, 194] width 76 height 12
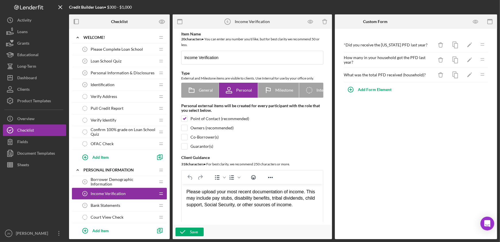
click at [109, 208] on div "Bank Statements 7 Bank Statements" at bounding box center [117, 206] width 76 height 12
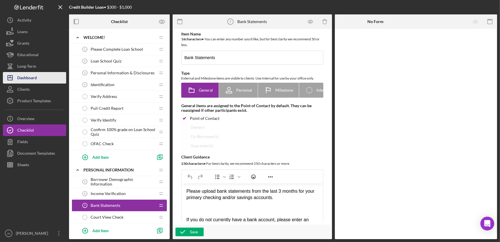
click at [33, 76] on div "Dashboard" at bounding box center [27, 78] width 20 height 13
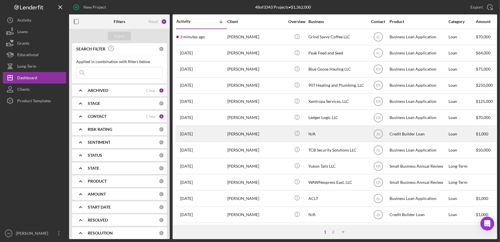
click at [260, 133] on div "[PERSON_NAME]" at bounding box center [256, 133] width 58 height 15
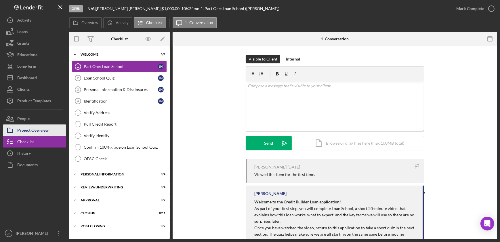
click at [38, 128] on div "Project Overview" at bounding box center [32, 130] width 31 height 13
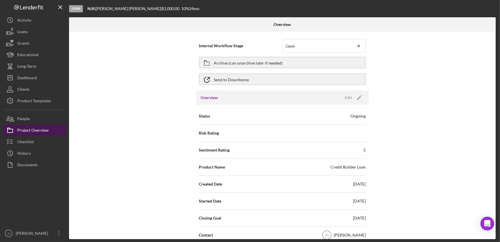
click at [38, 129] on div "Project Overview" at bounding box center [32, 130] width 31 height 13
click at [99, 112] on div "Internal Workflow Stage Open Icon/Dropdown Arrow Archive (can unarchive later i…" at bounding box center [282, 135] width 427 height 207
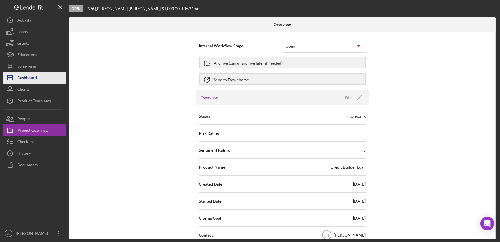
click at [34, 75] on div "Dashboard" at bounding box center [27, 78] width 20 height 13
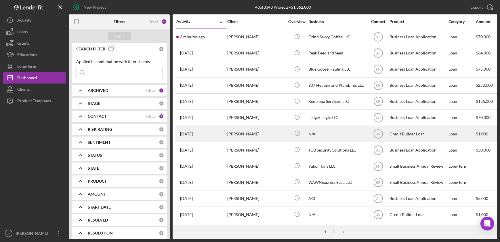
click at [288, 133] on div "Icon/Info" at bounding box center [297, 133] width 22 height 15
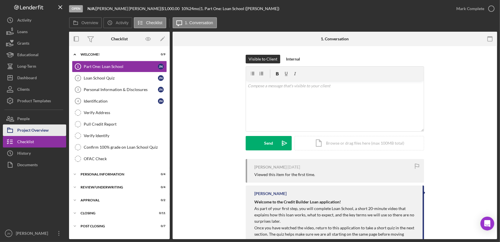
click at [50, 127] on button "Project Overview" at bounding box center [34, 130] width 63 height 12
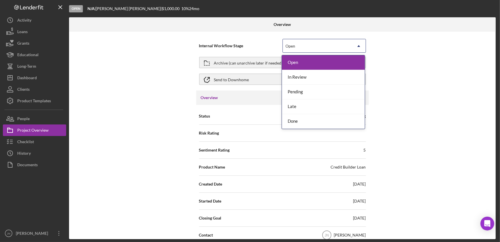
click at [360, 46] on icon "Icon/Dropdown Arrow" at bounding box center [359, 46] width 14 height 14
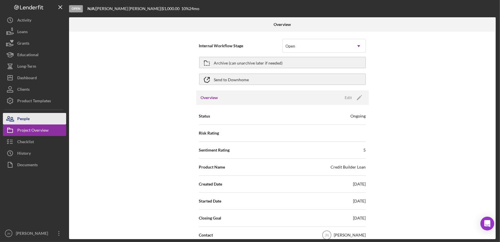
click at [29, 121] on div "People" at bounding box center [23, 119] width 12 height 13
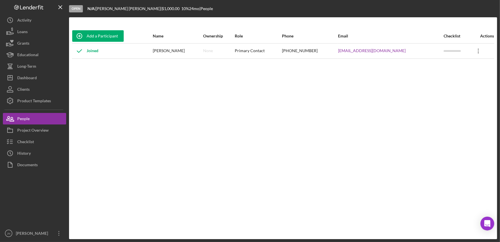
click at [475, 50] on icon "Icon/Overflow" at bounding box center [479, 51] width 14 height 14
click at [28, 152] on div "History" at bounding box center [24, 153] width 14 height 13
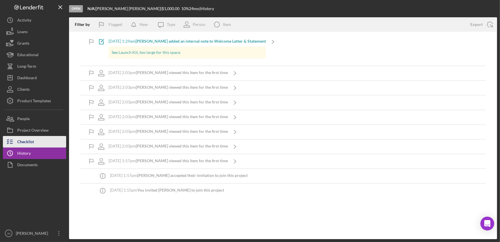
click at [30, 140] on div "Checklist" at bounding box center [25, 142] width 17 height 13
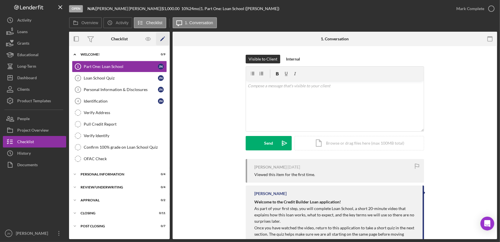
click at [161, 38] on icon "Icon/Edit" at bounding box center [162, 39] width 13 height 13
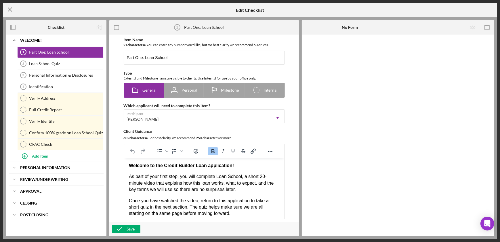
click at [9, 8] on icon "Icon/Menu Close" at bounding box center [10, 9] width 14 height 14
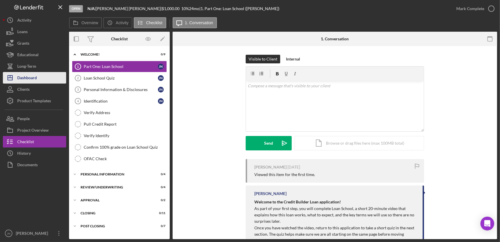
click at [36, 75] on div "Dashboard" at bounding box center [27, 78] width 20 height 13
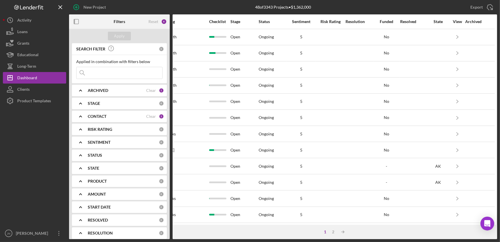
scroll to position [0, 367]
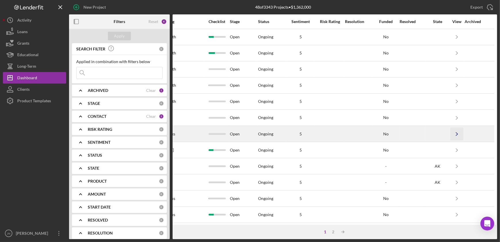
click at [455, 134] on icon "Icon/Navigate" at bounding box center [457, 133] width 13 height 13
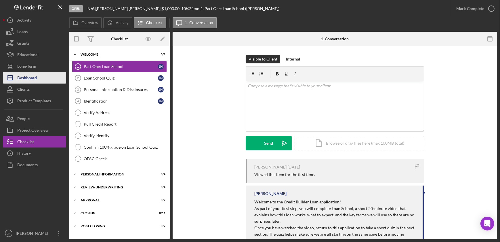
click at [38, 78] on button "Icon/Dashboard Dashboard" at bounding box center [34, 78] width 63 height 12
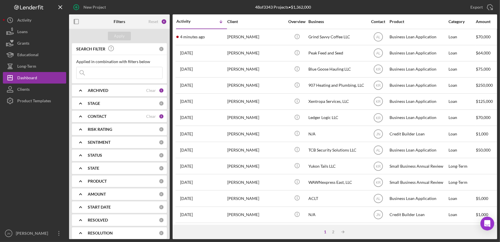
click at [259, 136] on div "[PERSON_NAME]" at bounding box center [256, 133] width 58 height 15
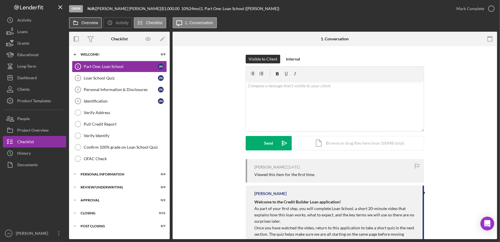
click at [94, 23] on label "Overview" at bounding box center [89, 22] width 17 height 5
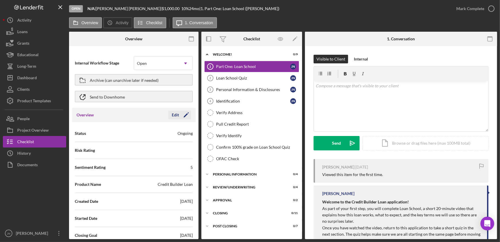
click at [187, 114] on icon "Icon/Edit" at bounding box center [186, 115] width 14 height 14
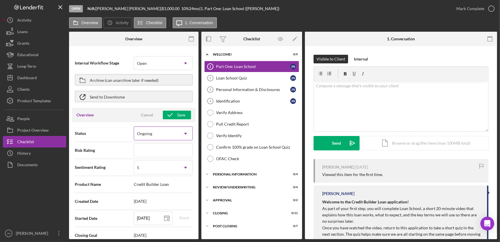
click at [184, 135] on icon "Icon/Dropdown Arrow" at bounding box center [186, 134] width 14 height 14
click at [96, 81] on div "Archive (can unarchive later if needed)" at bounding box center [124, 80] width 69 height 10
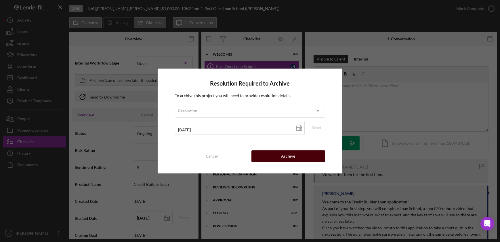
click at [277, 156] on button "Archive" at bounding box center [289, 156] width 74 height 12
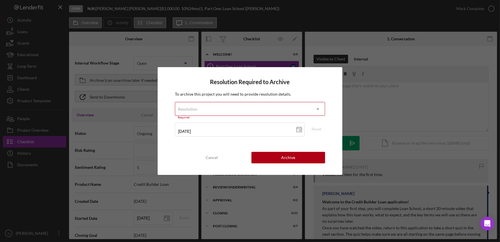
click at [241, 111] on div "Resolution" at bounding box center [243, 108] width 136 height 13
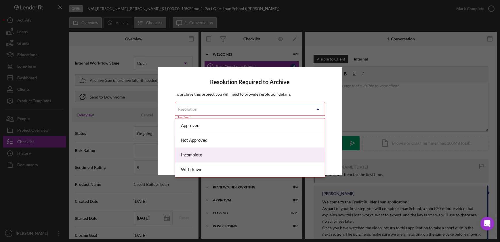
click at [227, 159] on div "Incomplete" at bounding box center [249, 155] width 149 height 15
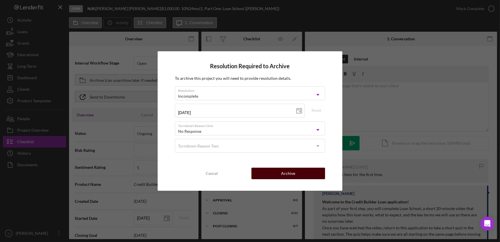
click at [284, 171] on div "Archive" at bounding box center [288, 174] width 14 height 12
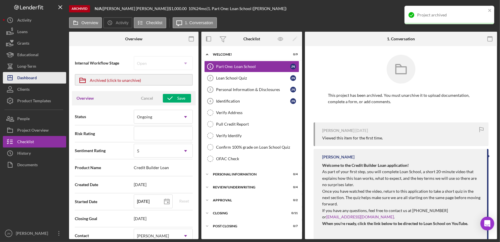
click at [35, 78] on div "Dashboard" at bounding box center [27, 78] width 20 height 13
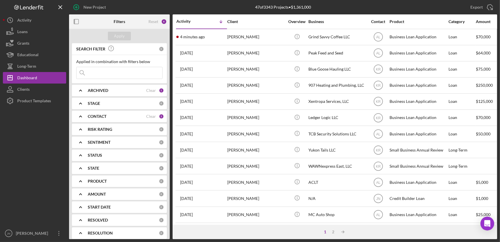
click at [76, 7] on icon "button" at bounding box center [76, 7] width 3 height 3
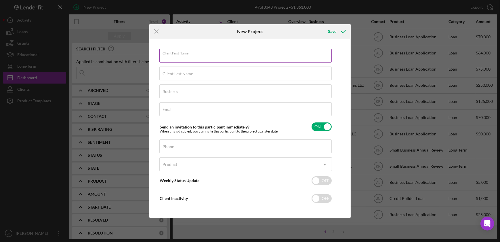
click at [206, 60] on input "Client First Name" at bounding box center [245, 56] width 172 height 14
type input "Julie"
type input "Nolen"
type input "None"
type input "[EMAIL_ADDRESS][DOMAIN_NAME]"
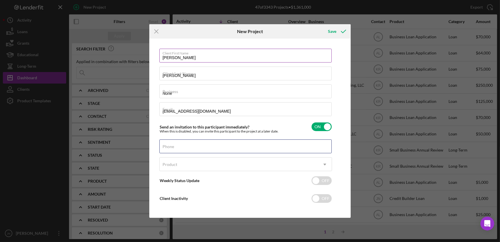
type input "(907) 982-4080"
drag, startPoint x: 186, startPoint y: 95, endPoint x: 149, endPoint y: 98, distance: 36.4
click at [149, 98] on div "Client First Name Julie Client Last Name Nolen Business None Email dawnpond@mta…" at bounding box center [250, 128] width 202 height 179
click at [341, 97] on div "Client First Name Julie Client Last Name Nolen Business None Email dawnpond@mta…" at bounding box center [250, 128] width 199 height 176
click at [250, 167] on div "Product" at bounding box center [239, 164] width 158 height 13
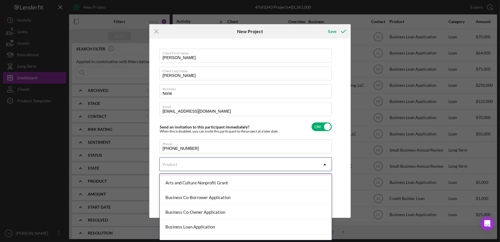
scroll to position [52, 0]
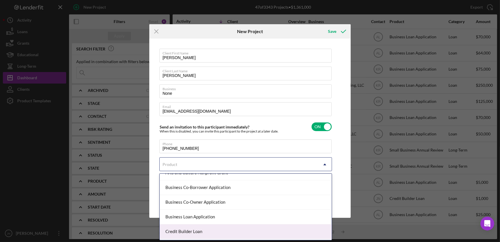
click at [232, 228] on div "Credit Builder Loan" at bounding box center [246, 231] width 172 height 15
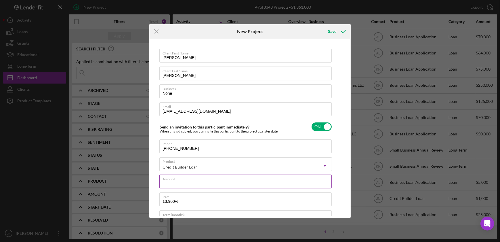
click at [225, 183] on input "Amount" at bounding box center [245, 181] width 172 height 14
type input "$1,000"
click at [219, 204] on input "13.900%" at bounding box center [245, 199] width 172 height 14
type input "1%"
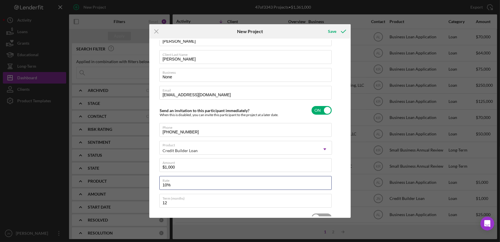
scroll to position [56, 0]
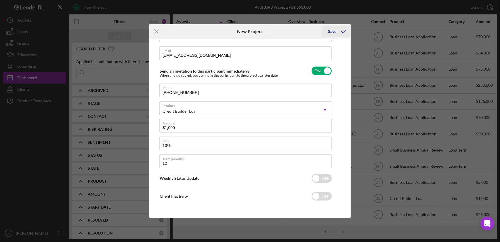
type input "10.000%"
click at [332, 29] on div "Save" at bounding box center [332, 32] width 8 height 12
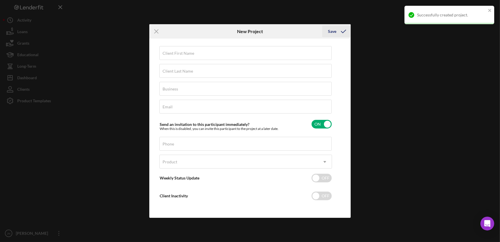
scroll to position [2, 0]
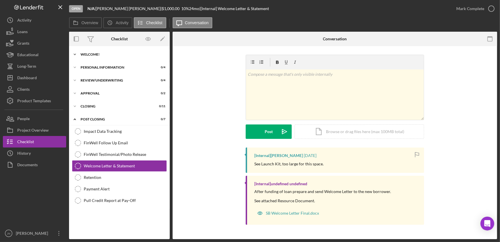
click at [111, 52] on div "Icon/Expander Welcome! 0 / 9" at bounding box center [119, 55] width 101 height 12
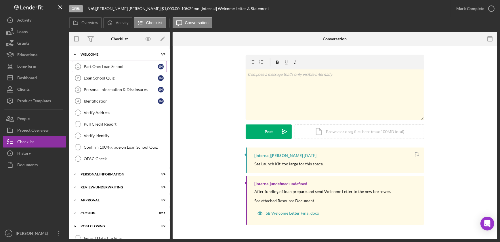
click at [109, 67] on div "Part One: Loan School" at bounding box center [121, 66] width 74 height 5
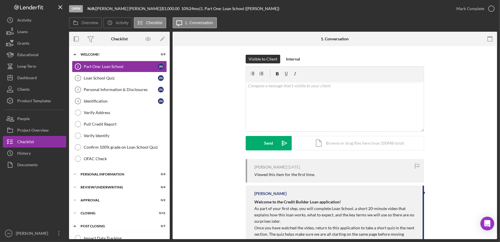
scroll to position [64, 0]
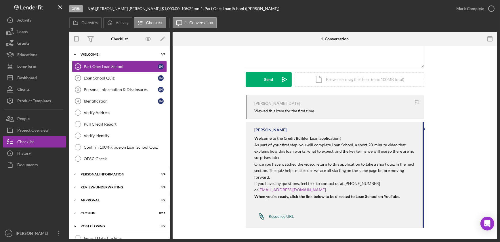
click at [282, 216] on div "Resource URL" at bounding box center [281, 216] width 25 height 5
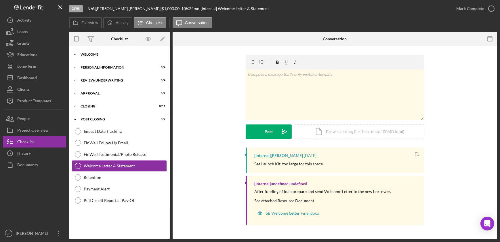
click at [102, 56] on div "Welcome!" at bounding box center [122, 54] width 82 height 3
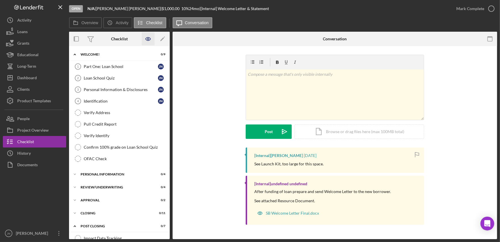
click at [146, 37] on icon "button" at bounding box center [148, 39] width 13 height 13
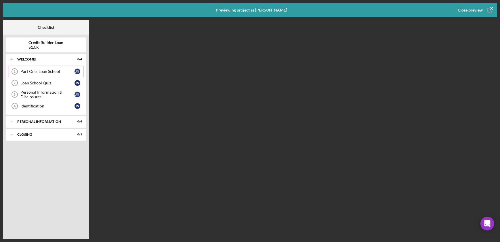
click at [36, 72] on div "Part One: Loan School" at bounding box center [47, 71] width 54 height 5
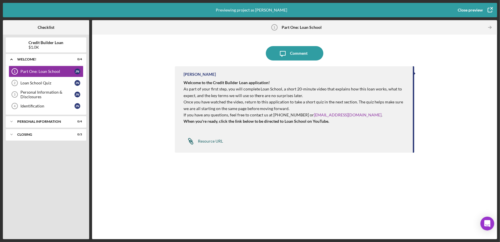
click at [202, 140] on div "Resource URL" at bounding box center [210, 141] width 25 height 5
click at [40, 82] on div "Loan School Quiz" at bounding box center [47, 83] width 54 height 5
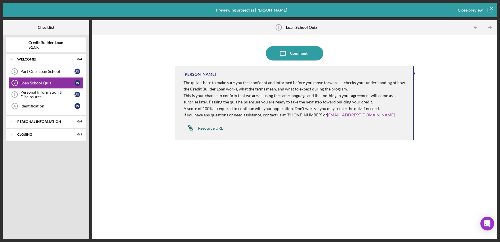
click at [209, 129] on div "Resource URL" at bounding box center [210, 128] width 25 height 5
click at [493, 8] on icon "button" at bounding box center [490, 10] width 14 height 14
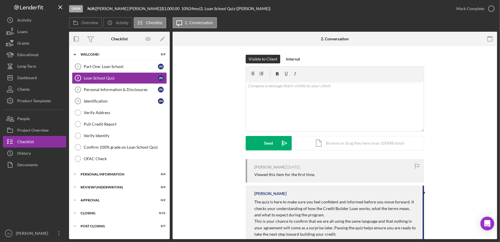
drag, startPoint x: 253, startPoint y: 168, endPoint x: 297, endPoint y: 167, distance: 43.5
click at [297, 167] on div "[PERSON_NAME] [DATE]" at bounding box center [337, 167] width 164 height 5
drag, startPoint x: 297, startPoint y: 167, endPoint x: 316, endPoint y: 173, distance: 19.9
click at [316, 173] on div "Viewed this item for the first time." at bounding box center [337, 174] width 164 height 5
click at [100, 80] on link "Loan School Quiz 2 Loan School Quiz J N" at bounding box center [119, 78] width 95 height 12
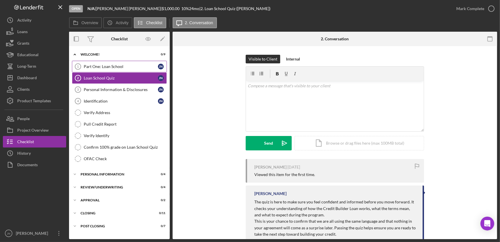
click at [101, 68] on div "Part One: Loan School" at bounding box center [121, 66] width 74 height 5
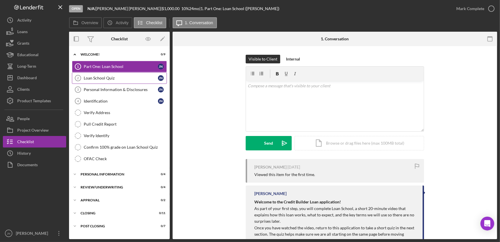
click at [101, 76] on div "Loan School Quiz" at bounding box center [121, 78] width 74 height 5
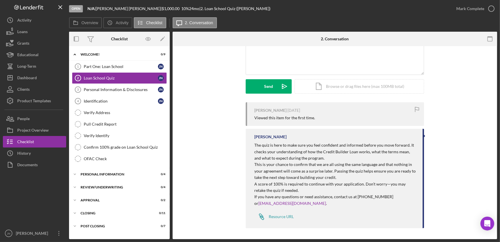
scroll to position [57, 0]
click at [132, 67] on div "Part One: Loan School" at bounding box center [121, 66] width 74 height 5
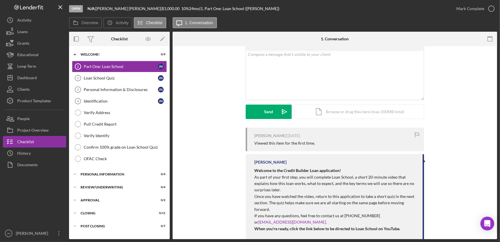
scroll to position [64, 0]
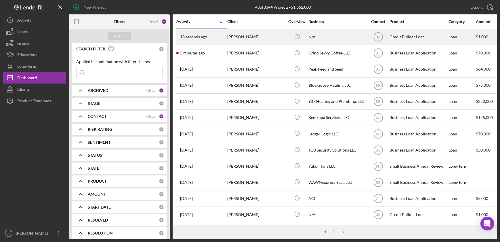
click at [248, 39] on div "[PERSON_NAME]" at bounding box center [256, 36] width 58 height 15
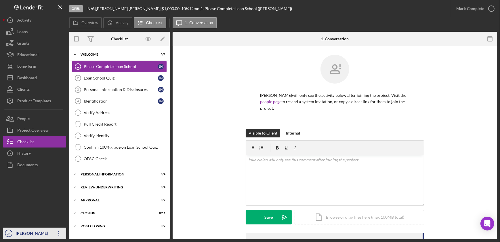
click at [58, 233] on icon "Icon/Overflow" at bounding box center [59, 233] width 14 height 14
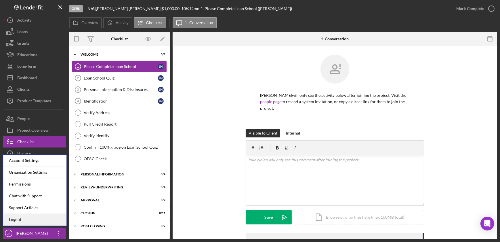
click at [48, 222] on link "Logout" at bounding box center [34, 220] width 63 height 12
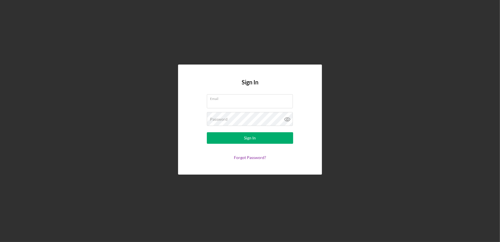
type input "[EMAIL_ADDRESS][DOMAIN_NAME]"
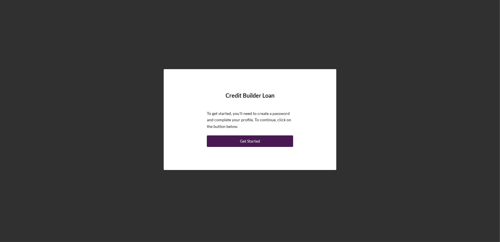
click at [252, 142] on div "Get Started" at bounding box center [250, 141] width 20 height 12
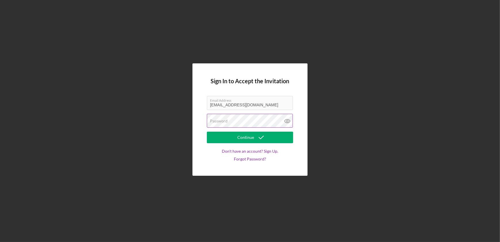
click at [255, 120] on div "Password" at bounding box center [250, 121] width 86 height 14
click at [210, 138] on button "Continue" at bounding box center [250, 138] width 86 height 12
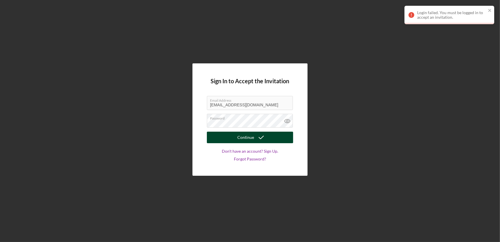
click at [213, 137] on button "Continue" at bounding box center [250, 138] width 86 height 12
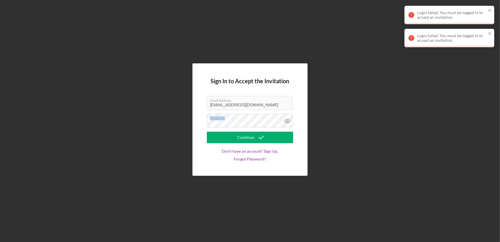
drag, startPoint x: 241, startPoint y: 117, endPoint x: 187, endPoint y: 121, distance: 54.3
click at [187, 121] on div "Sign In to Accept the Invitation Email Address [EMAIL_ADDRESS][DOMAIN_NAME] Pas…" at bounding box center [250, 119] width 495 height 239
click at [193, 129] on div "Sign In to Accept the Invitation Email Address [EMAIL_ADDRESS][DOMAIN_NAME] Pas…" at bounding box center [250, 119] width 115 height 112
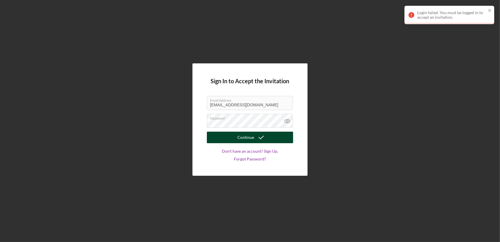
click at [212, 134] on button "Continue" at bounding box center [250, 138] width 86 height 12
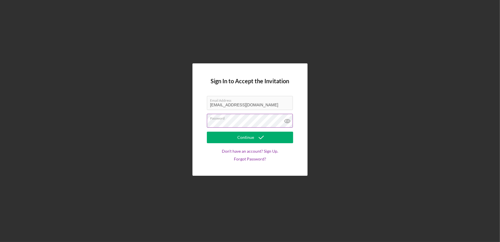
click at [207, 132] on button "Continue" at bounding box center [250, 138] width 86 height 12
